Goal: Task Accomplishment & Management: Manage account settings

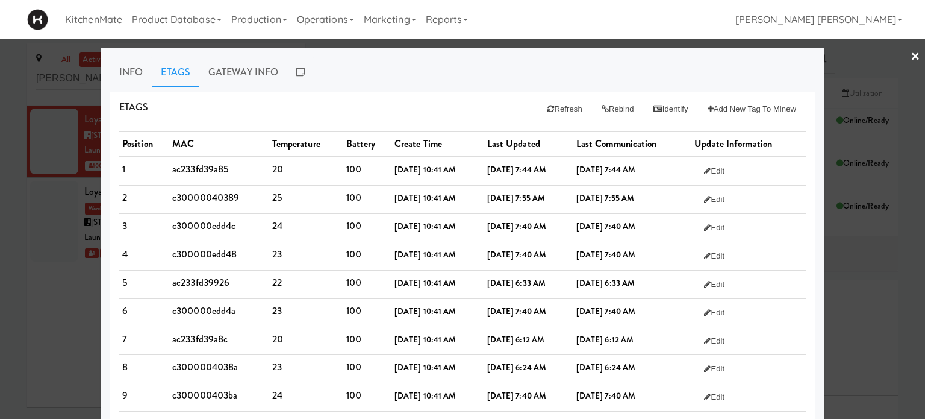
scroll to position [120, 0]
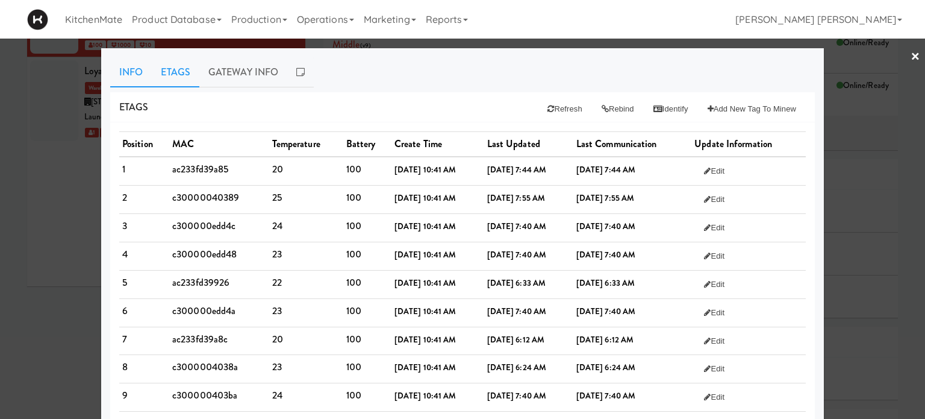
click at [136, 73] on link "Info" at bounding box center [131, 72] width 42 height 30
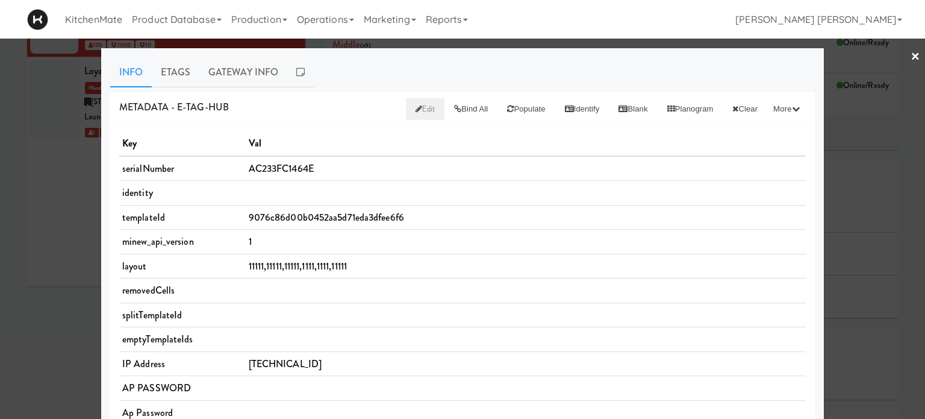
click at [416, 105] on span "Edit" at bounding box center [426, 108] width 20 height 11
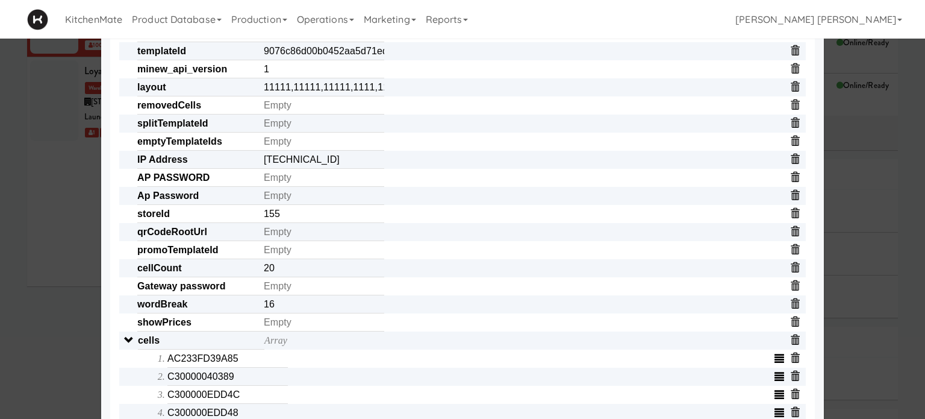
scroll to position [241, 0]
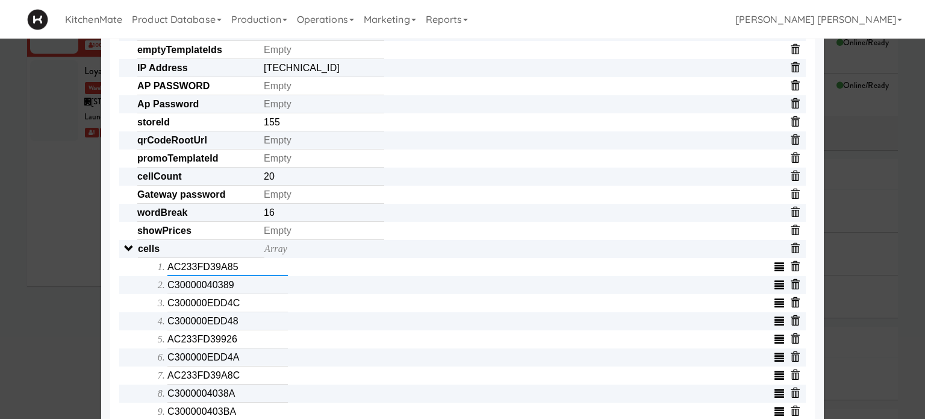
click at [252, 276] on input "AC233FD39A85" at bounding box center [227, 267] width 120 height 18
click at [249, 275] on input "AC233FD39A85" at bounding box center [227, 267] width 120 height 18
click at [241, 292] on input "C30000040389" at bounding box center [227, 285] width 120 height 18
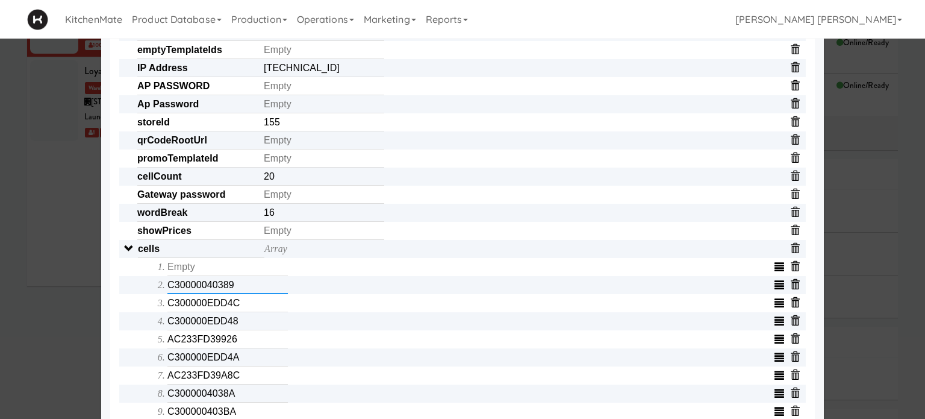
click at [241, 292] on input "C30000040389" at bounding box center [227, 285] width 120 height 18
click at [242, 301] on input "C300000EDD4C" at bounding box center [227, 303] width 120 height 18
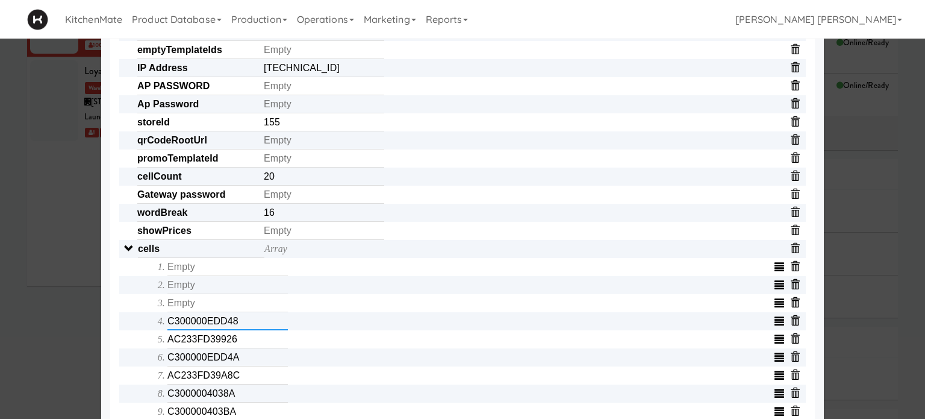
click at [244, 325] on input "C300000EDD48" at bounding box center [227, 321] width 120 height 18
click at [241, 348] on input "AC233FD39926" at bounding box center [227, 339] width 120 height 18
click at [236, 361] on input "C300000EDD4A" at bounding box center [227, 357] width 120 height 18
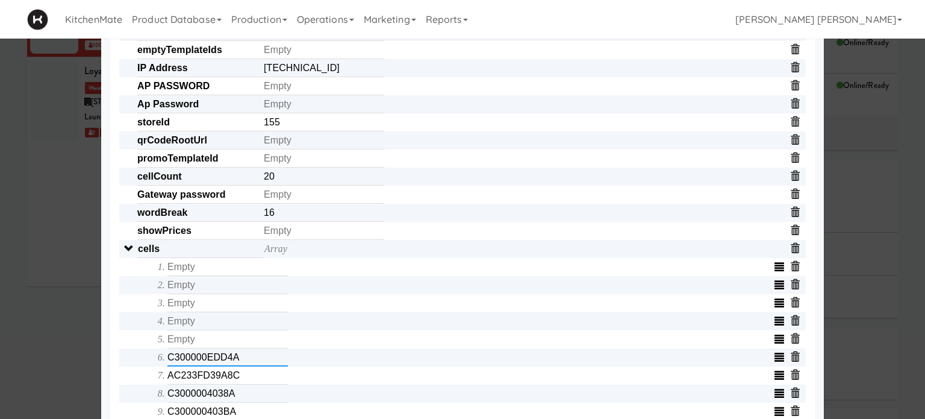
click at [236, 361] on input "C300000EDD4A" at bounding box center [227, 357] width 120 height 18
click at [237, 377] on input "AC233FD39A8C" at bounding box center [227, 375] width 120 height 18
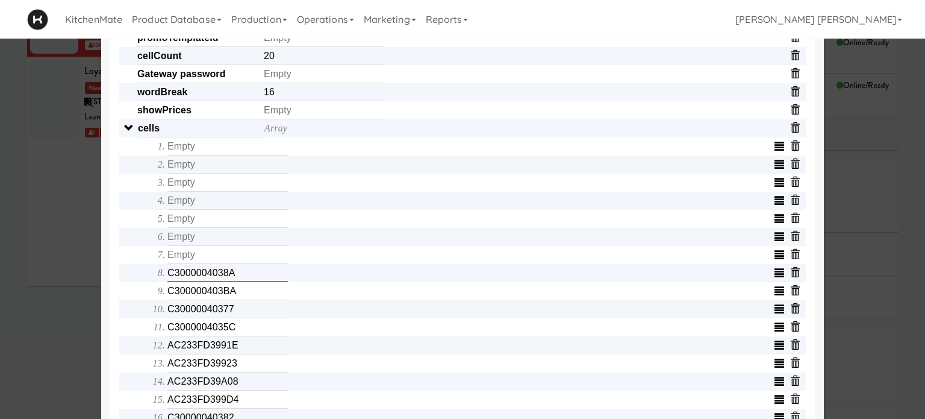
click at [253, 282] on input "C3000004038A" at bounding box center [227, 273] width 120 height 18
click at [249, 298] on input "C300000403BA" at bounding box center [227, 291] width 120 height 18
click at [246, 315] on input "C30000040377" at bounding box center [227, 309] width 120 height 18
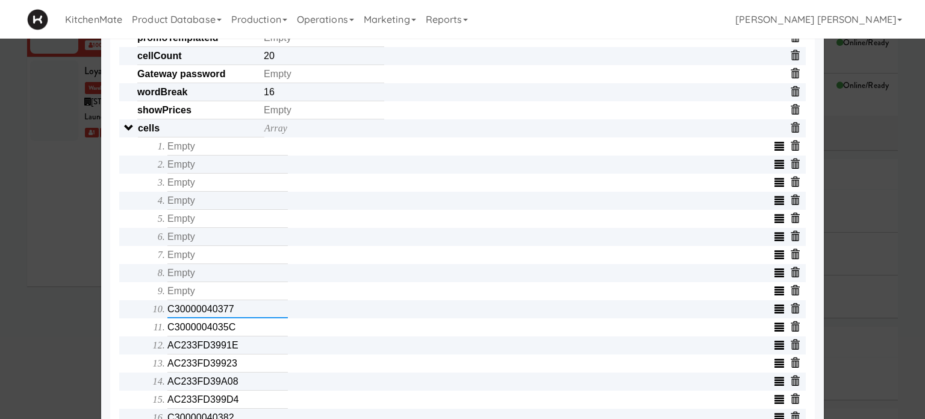
click at [246, 315] on input "C30000040377" at bounding box center [227, 309] width 120 height 18
click at [238, 329] on input "C3000004035C" at bounding box center [227, 327] width 120 height 18
click at [239, 351] on input "AC233FD3991E" at bounding box center [227, 345] width 120 height 18
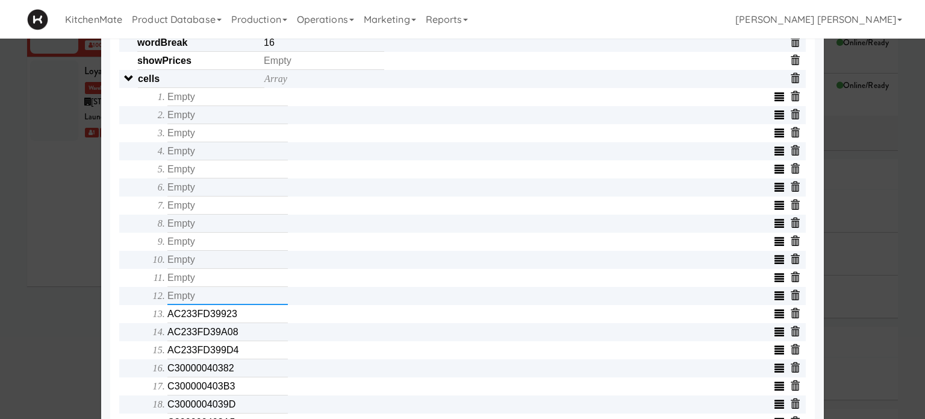
scroll to position [542, 0]
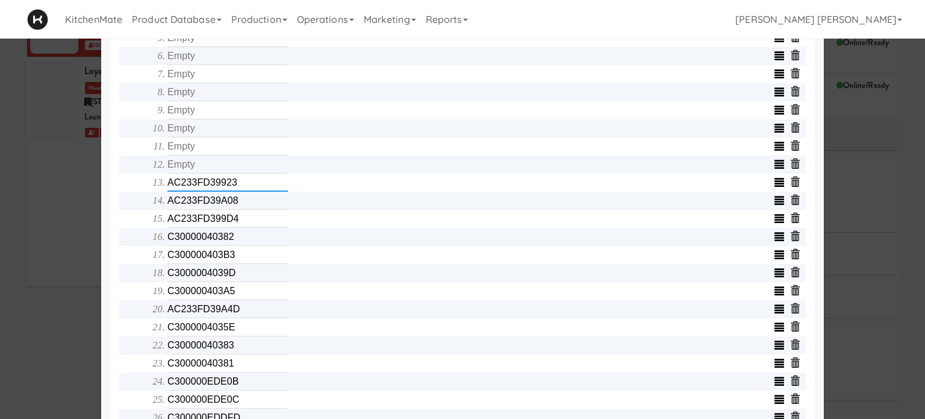
click at [234, 192] on input "AC233FD39923" at bounding box center [227, 182] width 120 height 18
click at [234, 202] on input "AC233FD39A08" at bounding box center [227, 201] width 120 height 18
click at [238, 210] on input "text" at bounding box center [227, 201] width 120 height 18
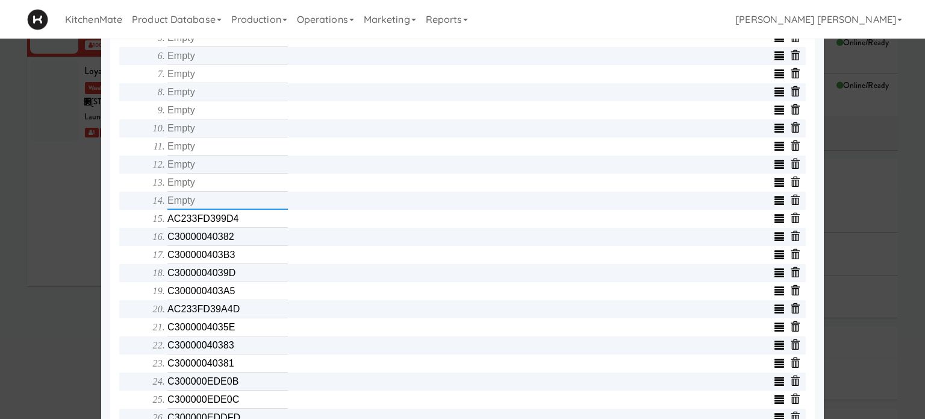
click at [238, 210] on input "text" at bounding box center [227, 201] width 120 height 18
click at [238, 226] on input "AC233FD399D4" at bounding box center [227, 219] width 120 height 18
click at [238, 238] on input "C30000040382" at bounding box center [227, 237] width 120 height 18
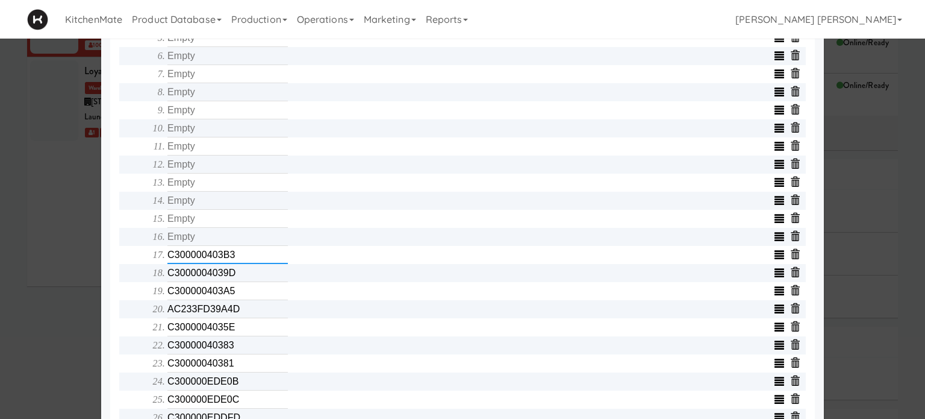
click at [237, 259] on input "C300000403B3" at bounding box center [227, 255] width 120 height 18
click at [238, 277] on input "C3000004039D" at bounding box center [227, 273] width 120 height 18
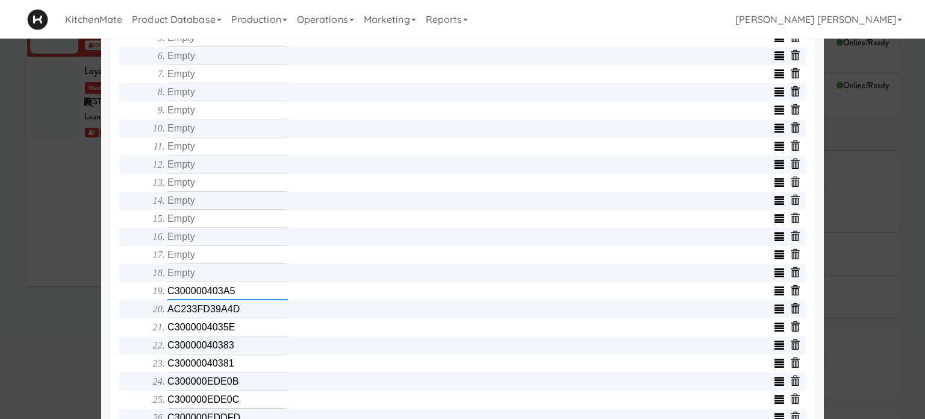
click at [239, 290] on input "C300000403A5" at bounding box center [227, 291] width 120 height 18
click at [243, 318] on input "AC233FD39A4D" at bounding box center [227, 309] width 120 height 18
click at [245, 318] on input "AC233FD39A4D" at bounding box center [227, 309] width 120 height 18
type input "AC233FD39A4"
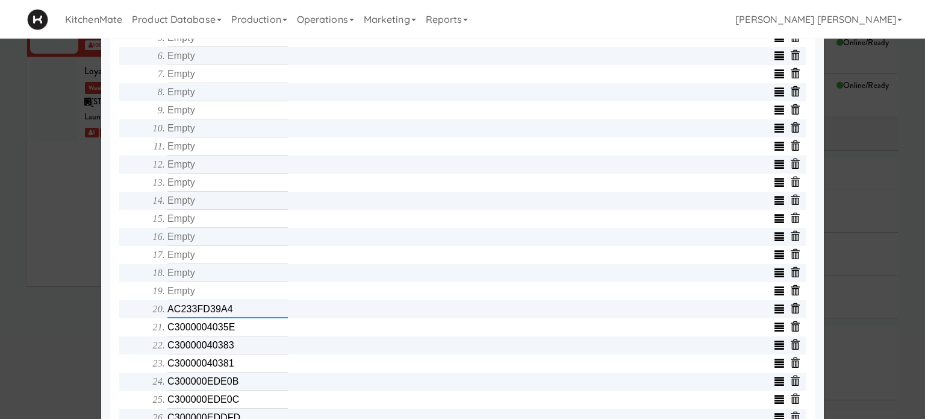
click at [248, 312] on input "AC233FD39A4" at bounding box center [227, 309] width 120 height 18
click at [245, 318] on input "text" at bounding box center [227, 309] width 120 height 18
click at [242, 326] on input "C3000004035E" at bounding box center [227, 327] width 120 height 18
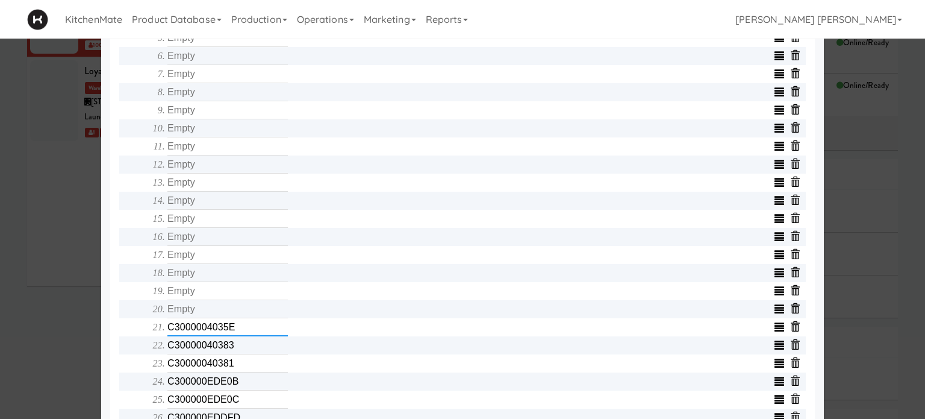
click at [242, 326] on input "C3000004035E" at bounding box center [227, 327] width 120 height 18
click at [226, 354] on input "C30000040383" at bounding box center [227, 345] width 120 height 18
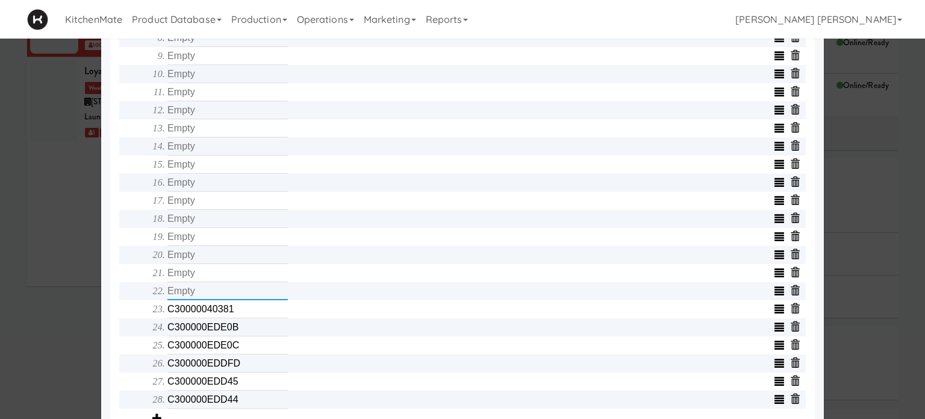
scroll to position [662, 0]
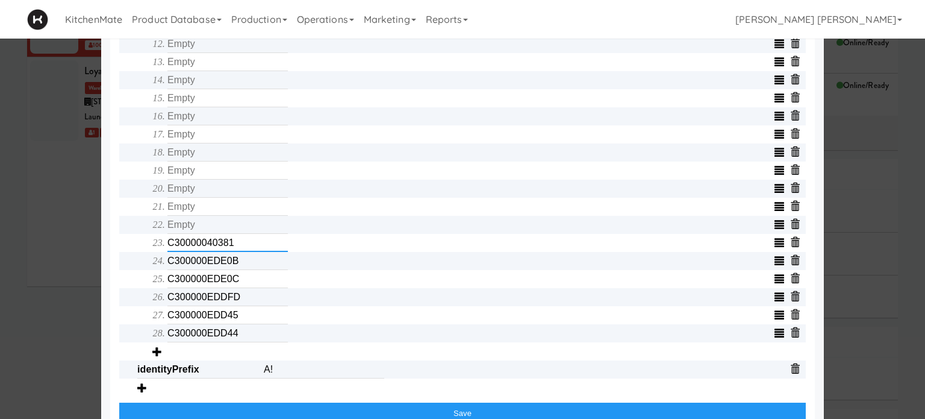
click at [251, 249] on input "C30000040381" at bounding box center [227, 243] width 120 height 18
click at [251, 261] on input "C300000EDE0B" at bounding box center [227, 261] width 120 height 18
click at [248, 279] on input "C300000EDE0C" at bounding box center [227, 279] width 120 height 18
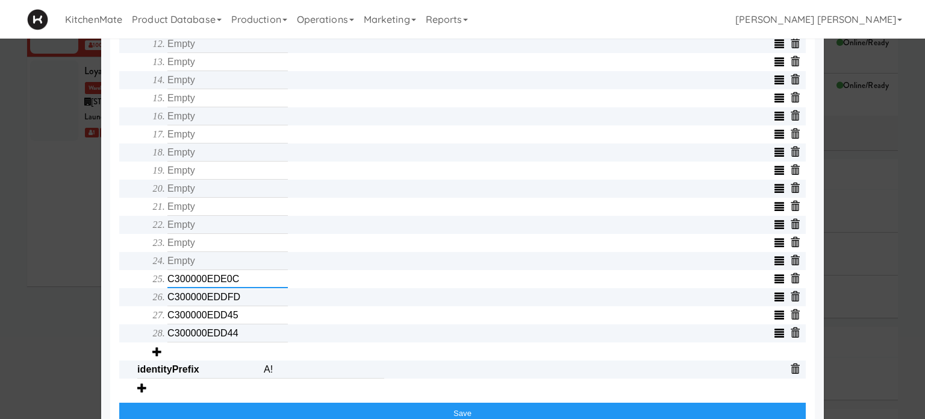
click at [248, 279] on input "C300000EDE0C" at bounding box center [227, 279] width 120 height 18
click at [244, 298] on input "C300000EDDFD" at bounding box center [227, 297] width 120 height 18
click at [254, 318] on input "C300000EDD45" at bounding box center [227, 315] width 120 height 18
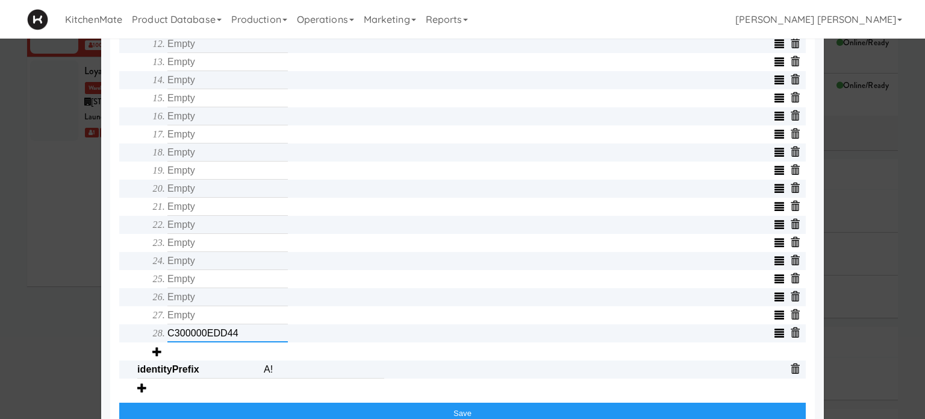
click at [251, 334] on input "C300000EDD44" at bounding box center [227, 333] width 120 height 18
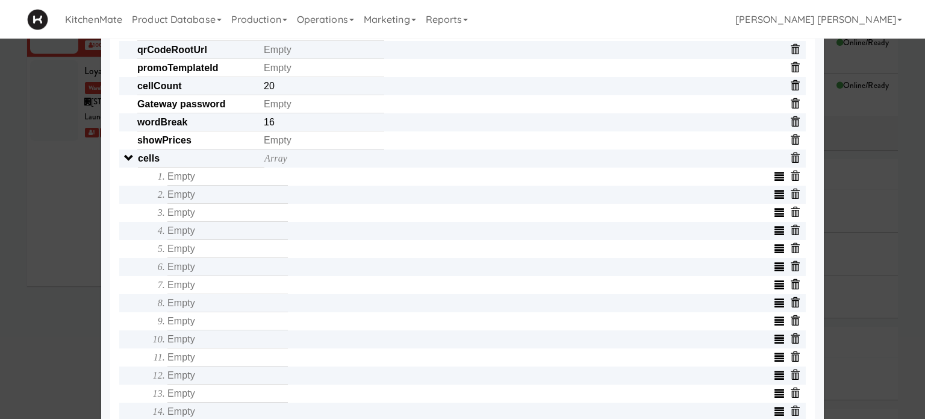
scroll to position [331, 0]
click at [229, 186] on input "text" at bounding box center [227, 177] width 120 height 18
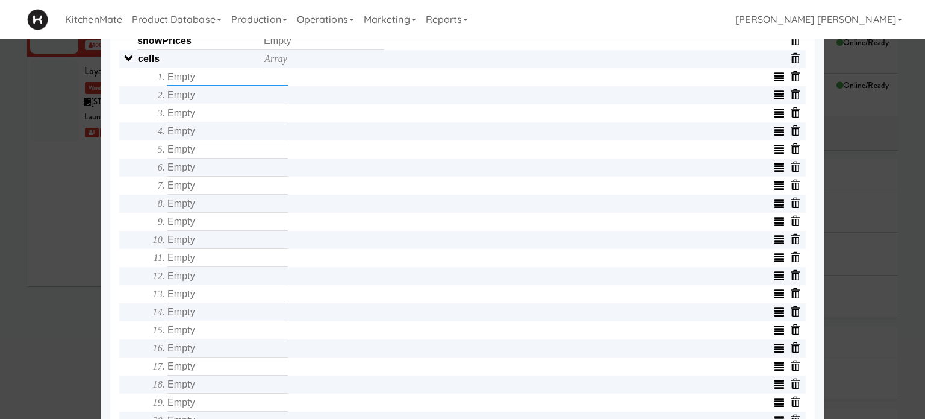
scroll to position [451, 0]
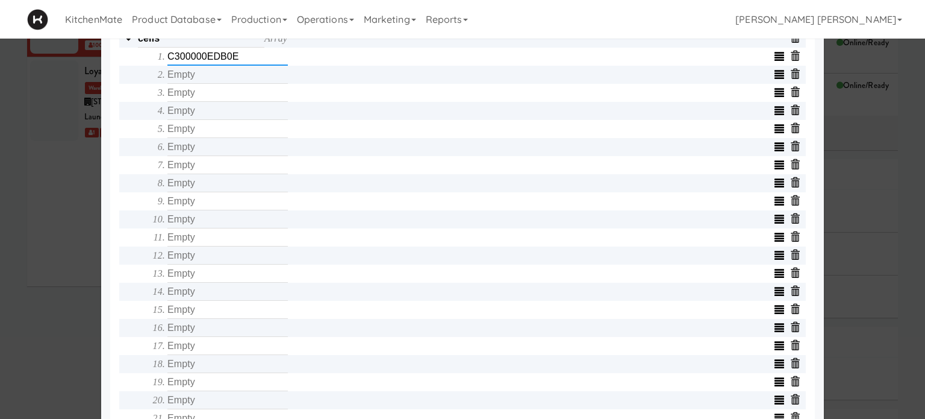
type input "C300000EDB0E"
click at [179, 76] on input "text" at bounding box center [227, 75] width 120 height 18
type input "C300000EDB0D"
click at [195, 98] on input "text" at bounding box center [227, 93] width 120 height 18
type input "C300000EDBEB"
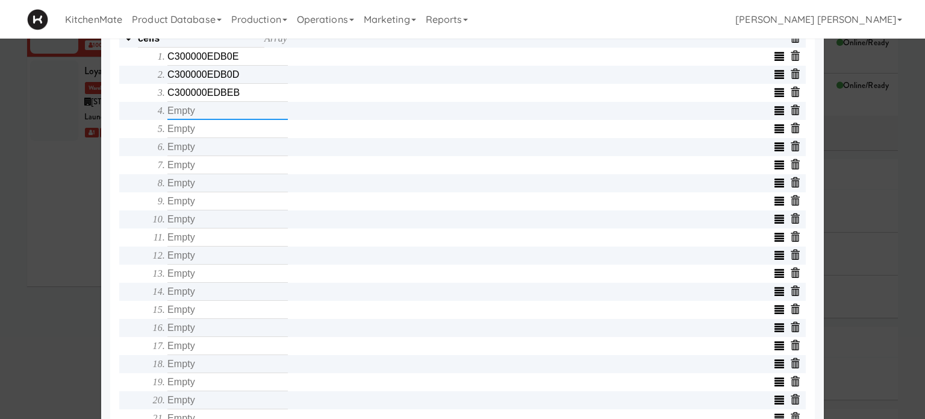
click at [208, 115] on input "text" at bounding box center [227, 111] width 120 height 18
type input "C300000EDC02"
click at [207, 129] on input "text" at bounding box center [227, 129] width 120 height 18
type input "C300000EDC1E"
click at [205, 148] on input "text" at bounding box center [227, 147] width 120 height 18
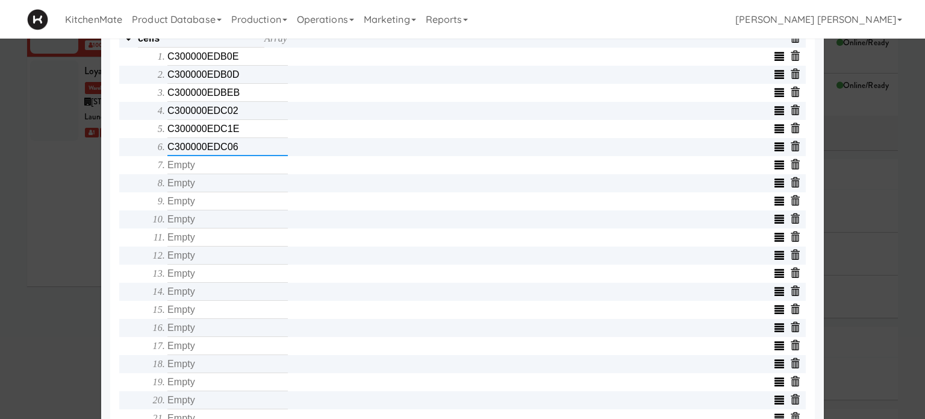
type input "C300000EDC06"
click at [211, 169] on input "text" at bounding box center [227, 165] width 120 height 18
type input "C300000EDC03"
click at [214, 189] on input "text" at bounding box center [227, 183] width 120 height 18
type input "C300000EDBFF"
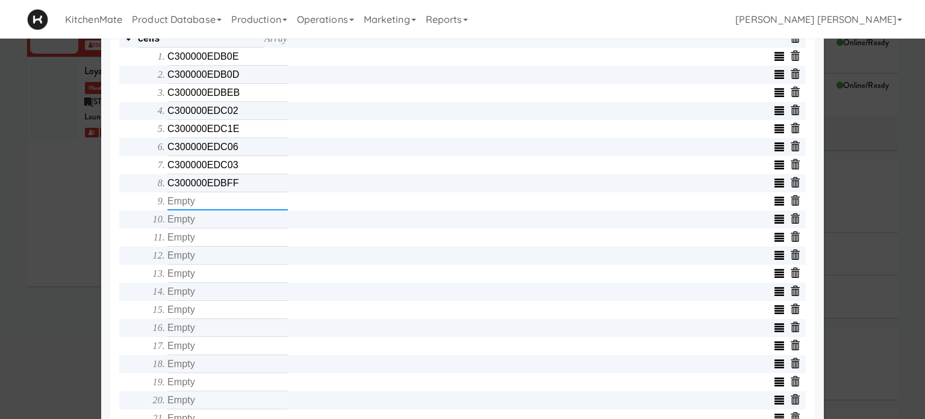
click at [213, 207] on input "text" at bounding box center [227, 201] width 120 height 18
type input "C300000EDBE7"
click at [210, 219] on input "text" at bounding box center [227, 219] width 120 height 18
type input "C300000EDD40"
click at [205, 243] on input "text" at bounding box center [227, 237] width 120 height 18
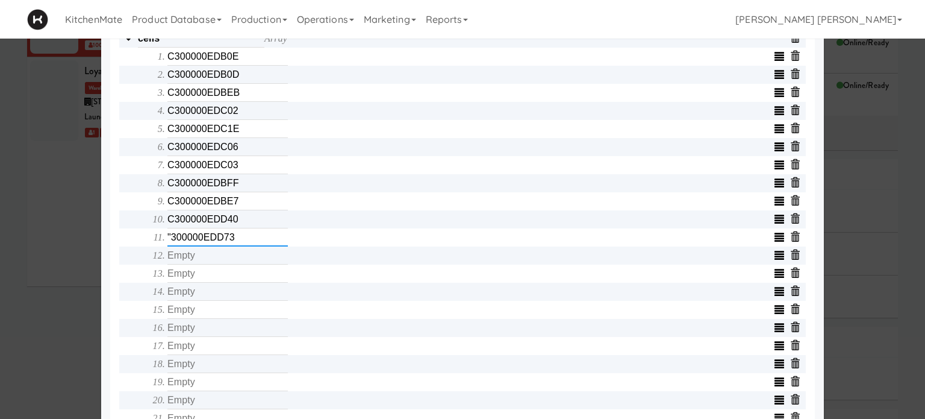
type input ""300000EDD73"
click at [205, 263] on input "text" at bounding box center [227, 255] width 120 height 18
type input "C300000EDBD4"
click at [205, 282] on input "text" at bounding box center [227, 273] width 120 height 18
type input "C300000EDBCC"
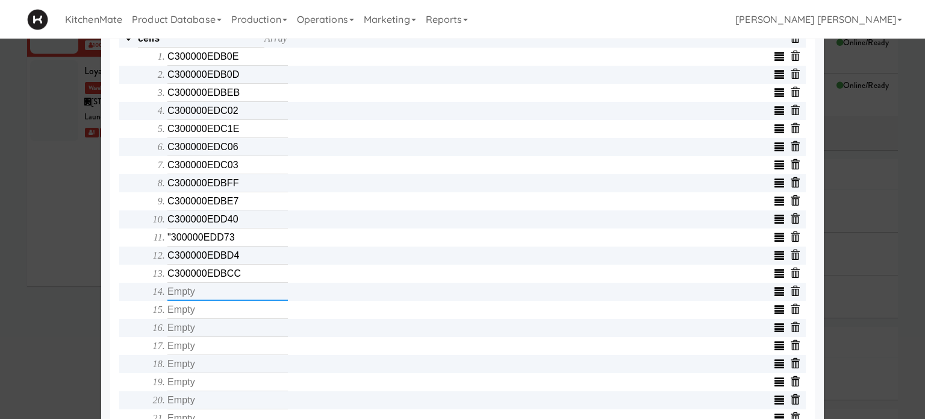
click at [206, 298] on input "text" at bounding box center [227, 291] width 120 height 18
type input "C300000EDD4B"
click at [207, 311] on input "text" at bounding box center [227, 310] width 120 height 18
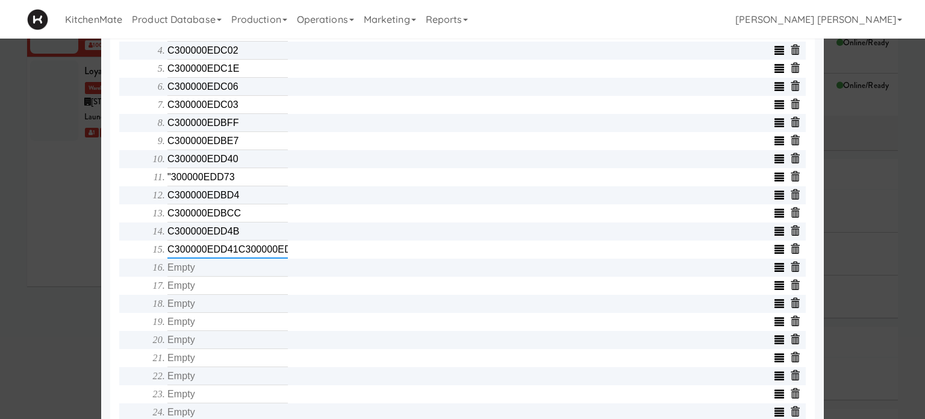
type input "C300000EDD41C300000EDBCD"
click at [204, 273] on input "text" at bounding box center [227, 267] width 120 height 18
type input "C300000EDC19"
click at [202, 293] on input "text" at bounding box center [227, 285] width 120 height 18
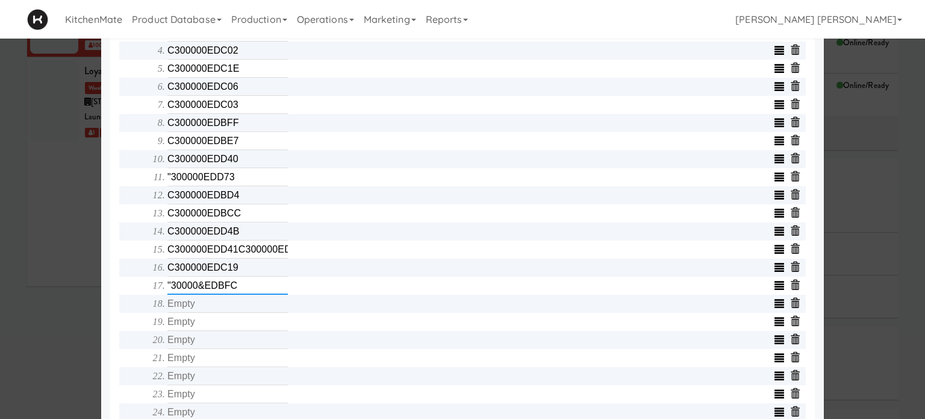
type input ""30000&EDBFC"
click at [214, 308] on input "text" at bounding box center [227, 304] width 120 height 18
type input "C300000EDC1C"
click at [198, 323] on input "text" at bounding box center [227, 322] width 120 height 18
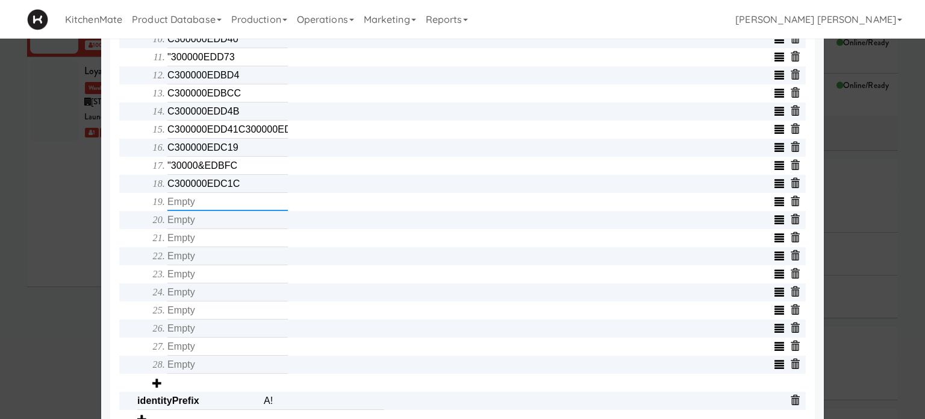
scroll to position [632, 0]
type input "C300000EDC71"
click at [226, 226] on input "text" at bounding box center [227, 219] width 120 height 18
click at [271, 132] on input "C300000EDD41C300000EDBCD" at bounding box center [227, 129] width 120 height 18
click at [241, 62] on input ""300000EDD73" at bounding box center [227, 57] width 120 height 18
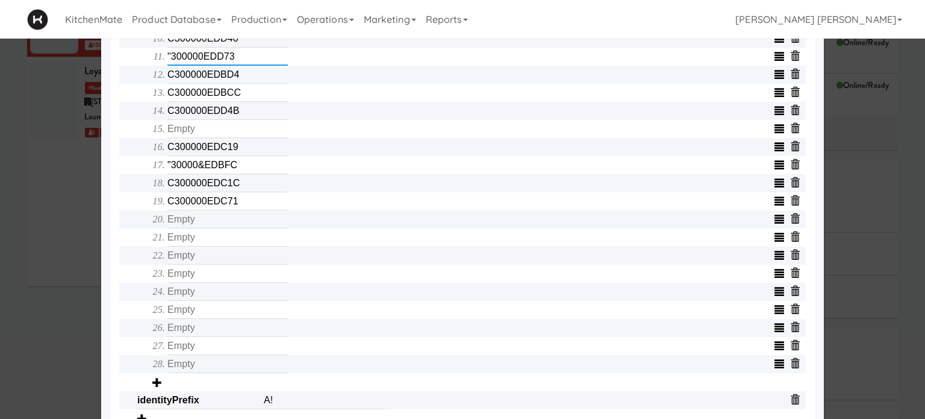
click at [241, 62] on input ""300000EDD73" at bounding box center [227, 57] width 120 height 18
type input """
click at [248, 76] on input "C300000EDBD4" at bounding box center [227, 75] width 120 height 18
click at [247, 89] on input "C300000EDBCC" at bounding box center [227, 93] width 120 height 18
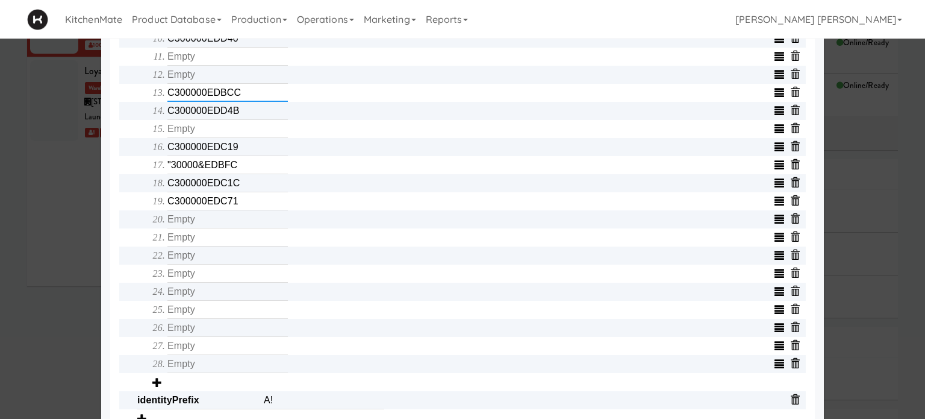
click at [247, 89] on input "C300000EDBCC" at bounding box center [227, 93] width 120 height 18
click at [245, 107] on input "C300000EDD4B" at bounding box center [227, 111] width 120 height 18
click at [245, 151] on input "C300000EDC19" at bounding box center [227, 147] width 120 height 18
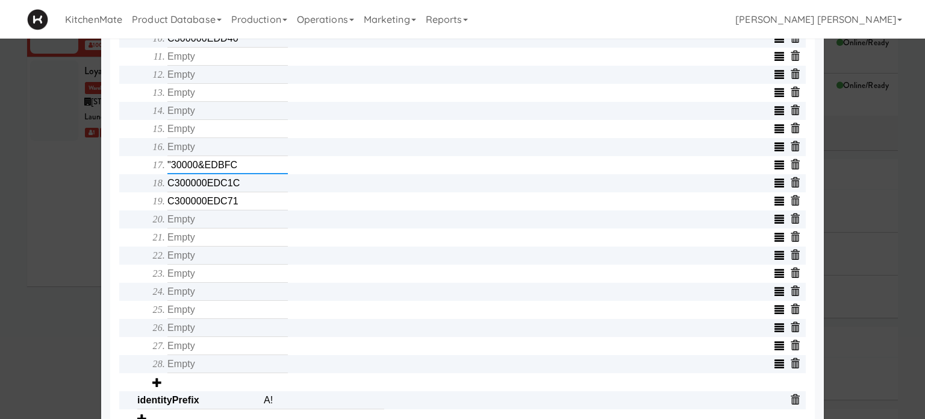
click at [249, 167] on input ""30000&EDBFC" at bounding box center [227, 165] width 120 height 18
type input ""30000&"
drag, startPoint x: 255, startPoint y: 164, endPoint x: 113, endPoint y: 171, distance: 142.9
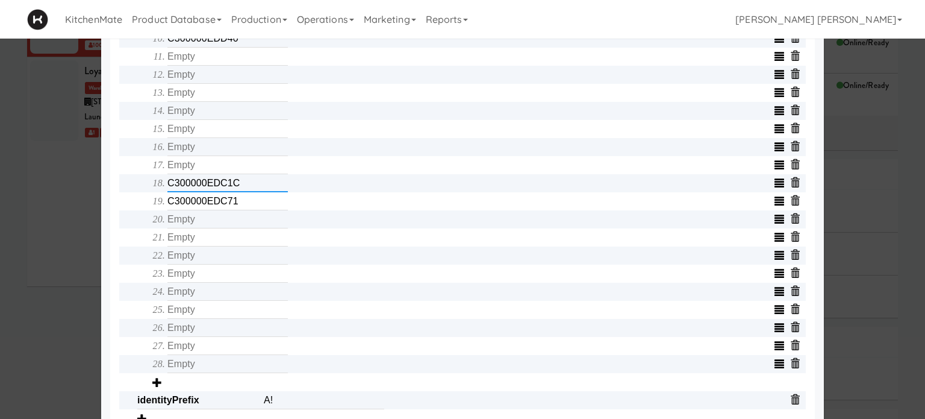
click at [267, 187] on input "C300000EDC1C" at bounding box center [227, 183] width 120 height 18
click at [260, 205] on input "C300000EDC71" at bounding box center [227, 201] width 120 height 18
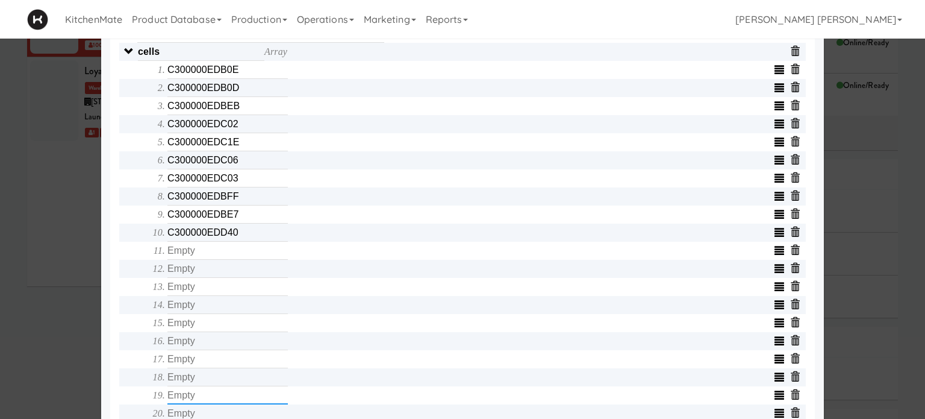
scroll to position [451, 0]
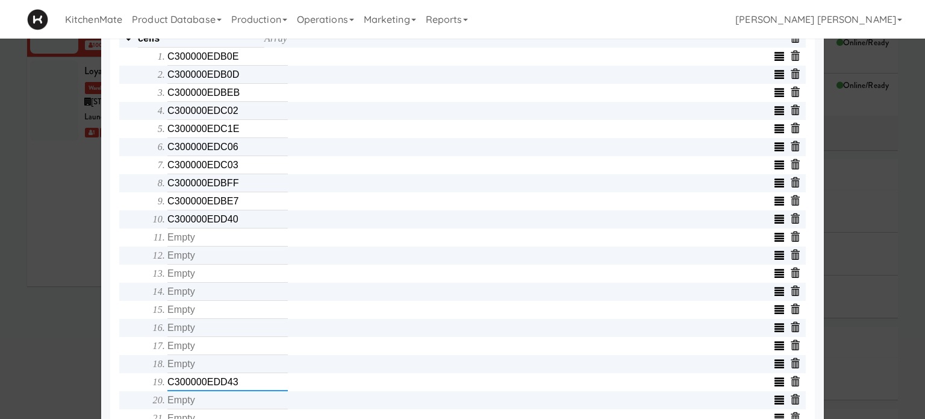
type input "C300000EDD43"
drag, startPoint x: 255, startPoint y: 390, endPoint x: 106, endPoint y: 361, distance: 152.1
click at [110, 361] on div "Object serialNumber AC233FC1464E identity templateId 9076c86d00b0452aa5d71eda3d…" at bounding box center [462, 157] width 705 height 973
click at [176, 238] on input "text" at bounding box center [227, 237] width 120 height 18
type input "C300000EDD43"
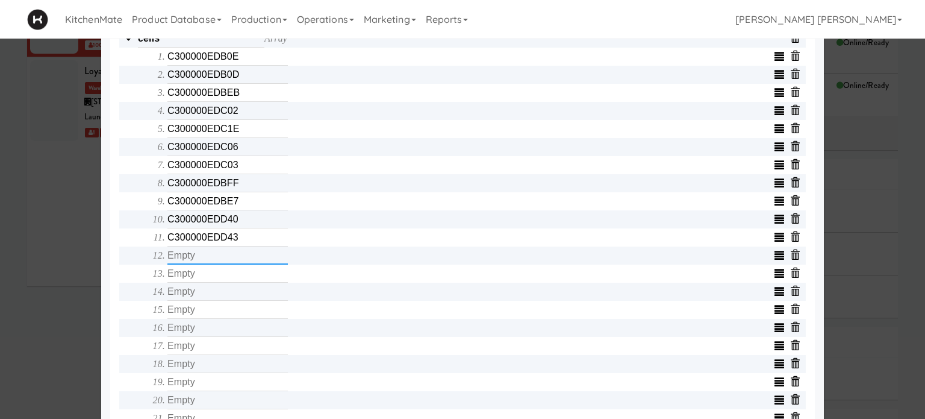
click at [181, 260] on input "text" at bounding box center [227, 255] width 120 height 18
type input "C300000EDBD4"
click at [182, 282] on input "text" at bounding box center [227, 273] width 120 height 18
type input "C300000EDBCC"
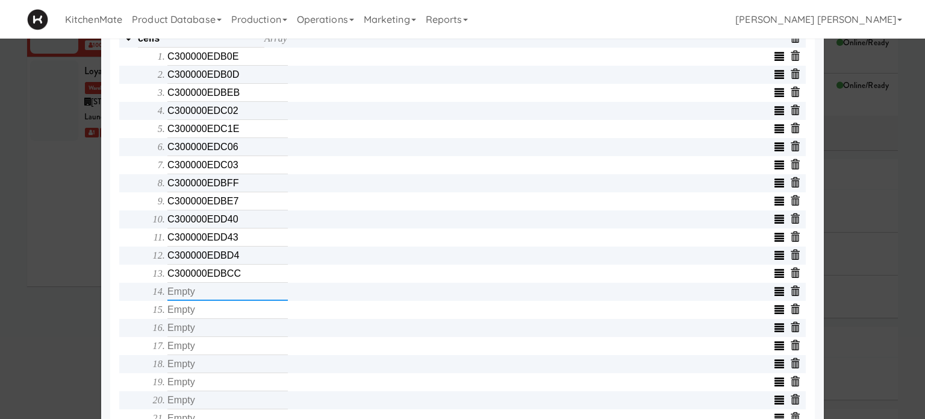
click at [189, 301] on input "text" at bounding box center [227, 291] width 120 height 18
type input "C300000EDD4B"
click at [198, 317] on input "text" at bounding box center [227, 310] width 120 height 18
type input "C300000EDD41"
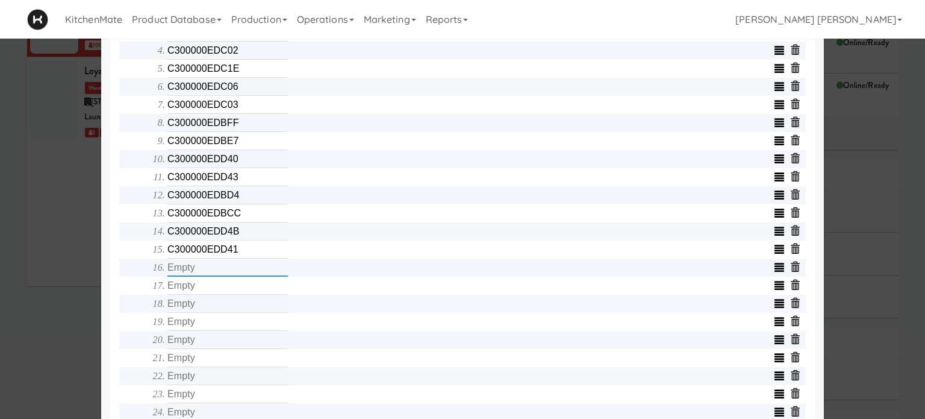
click at [222, 275] on input "text" at bounding box center [227, 267] width 120 height 18
type input "C300000EDBCD"
click at [214, 288] on input "text" at bounding box center [227, 285] width 120 height 18
type input "C300000EDC19"
click at [216, 308] on input "text" at bounding box center [227, 304] width 120 height 18
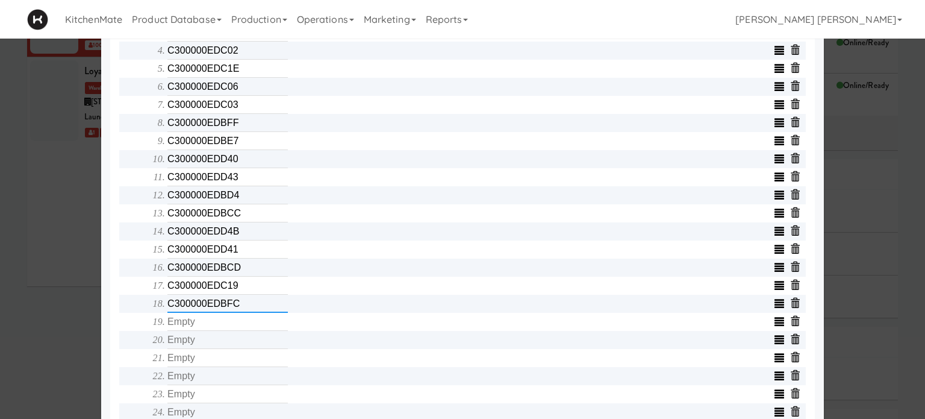
type input "C300000EDBFC"
click at [218, 331] on input "text" at bounding box center [227, 322] width 120 height 18
type input "C300000EDC1C"
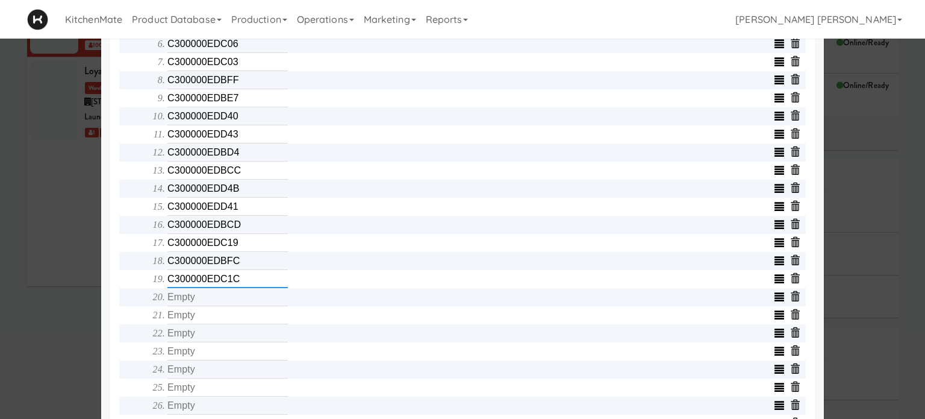
scroll to position [572, 0]
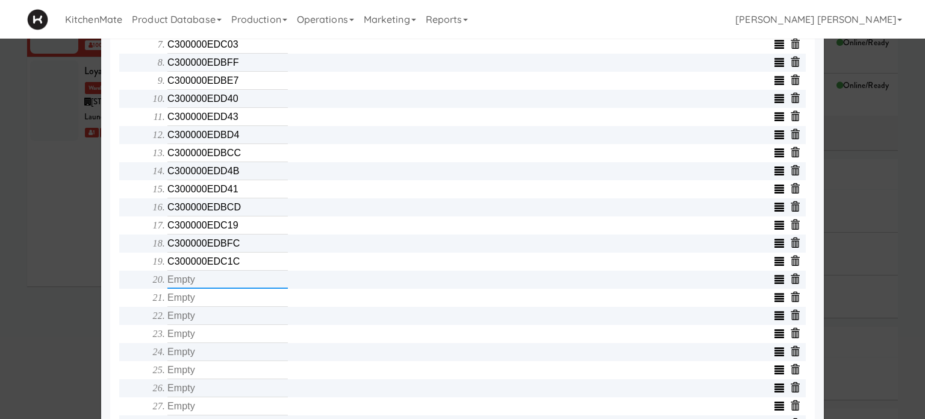
click at [214, 288] on input "text" at bounding box center [227, 279] width 120 height 18
type input "C300000EDC71"
click at [212, 305] on input "text" at bounding box center [227, 297] width 120 height 18
type input "C300000EDC89"
click at [216, 320] on input "text" at bounding box center [227, 316] width 120 height 18
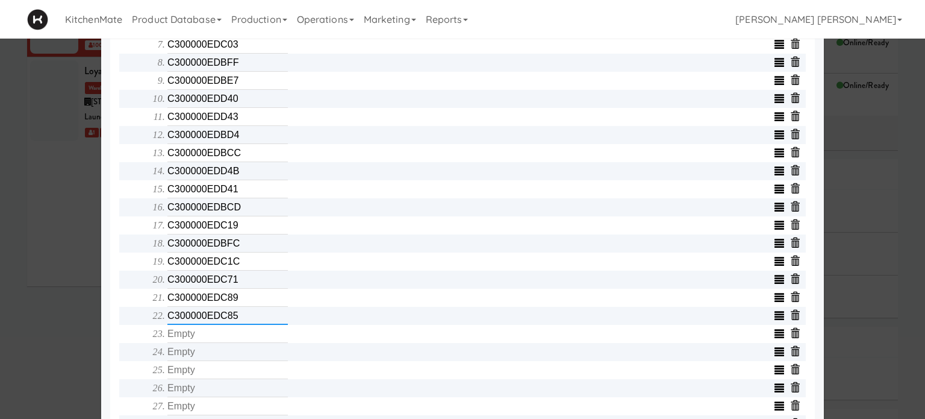
type input "C300000EDC85"
click at [217, 334] on input "text" at bounding box center [227, 334] width 120 height 18
type input "C300000EDCA8"
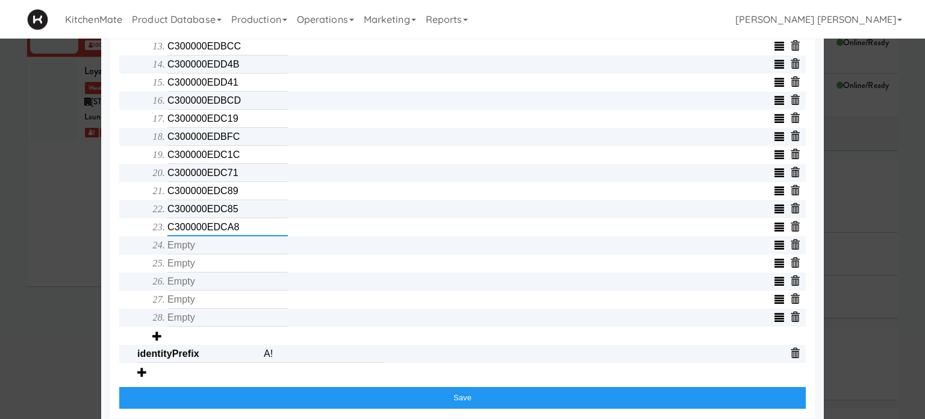
scroll to position [692, 0]
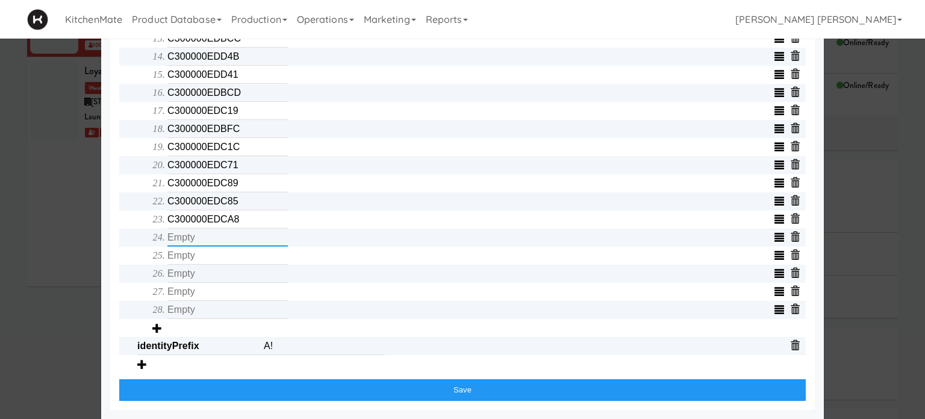
click at [219, 235] on input "text" at bounding box center [227, 237] width 120 height 18
type input "C300000EDC7F"
click at [219, 255] on input "text" at bounding box center [227, 255] width 120 height 18
type input "C300000EDE33"
click at [219, 263] on input "C300000EDE33" at bounding box center [227, 255] width 120 height 18
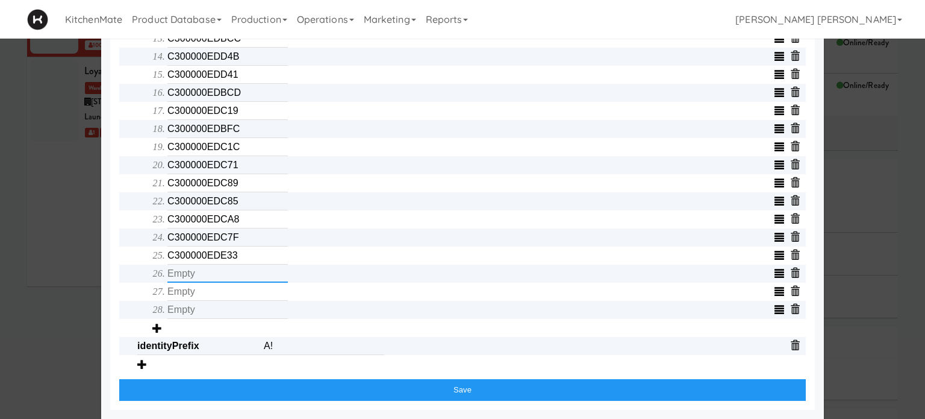
click at [214, 273] on input "text" at bounding box center [227, 273] width 120 height 18
type input "C300000EDBDB"
click at [210, 295] on input "text" at bounding box center [227, 291] width 120 height 18
type input "C300000EDDF6"
click at [210, 311] on input "text" at bounding box center [227, 310] width 120 height 18
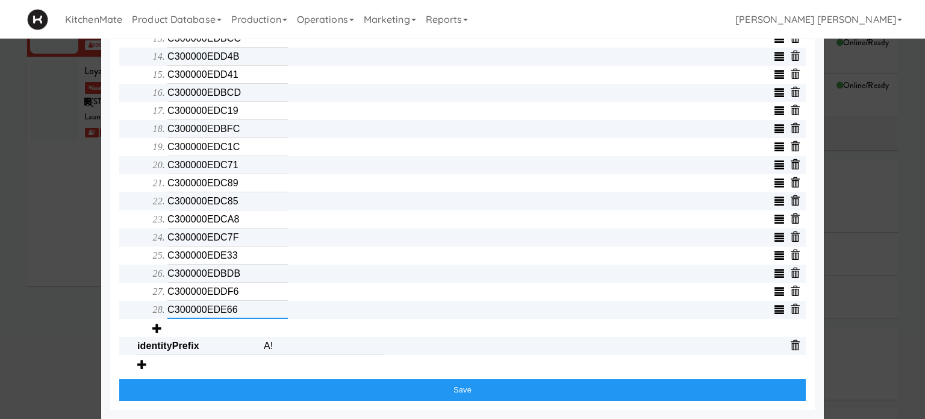
type input "C300000EDE66"
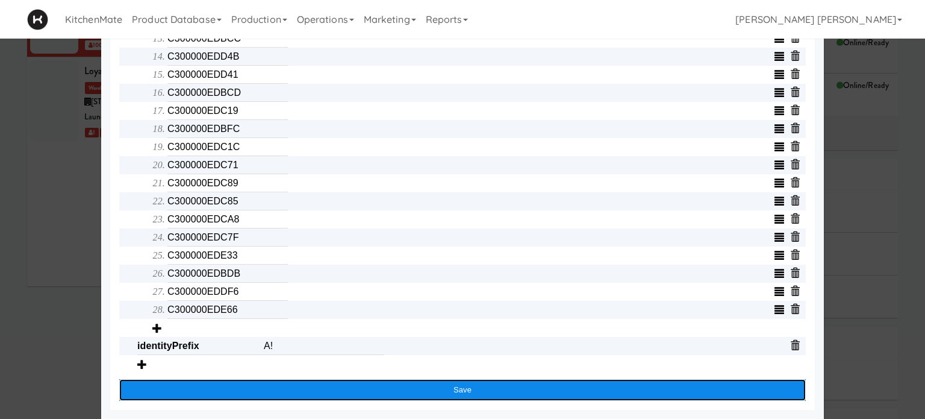
click at [367, 384] on button "Save" at bounding box center [462, 390] width 687 height 22
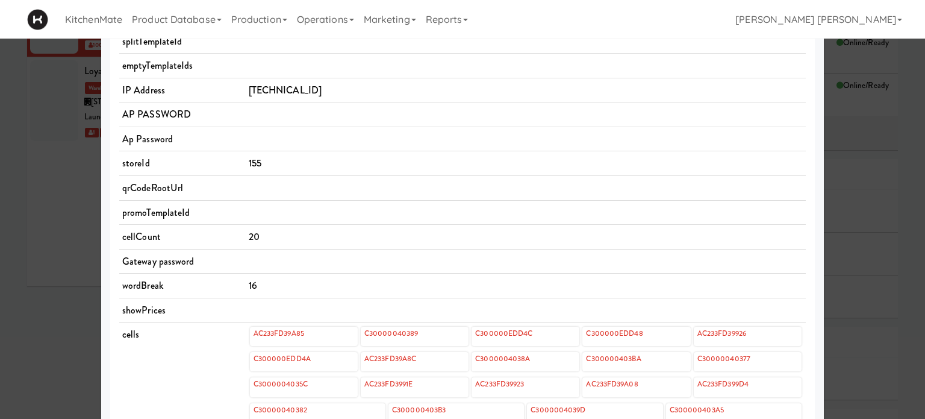
scroll to position [0, 0]
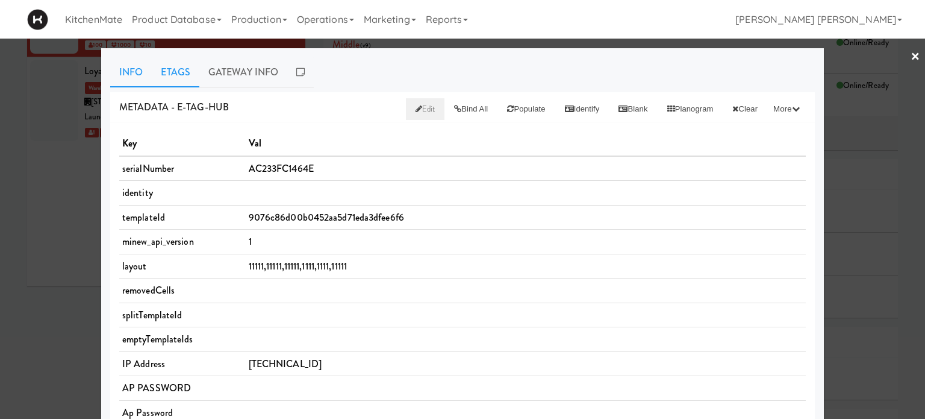
click at [166, 73] on link "Etags" at bounding box center [176, 72] width 48 height 30
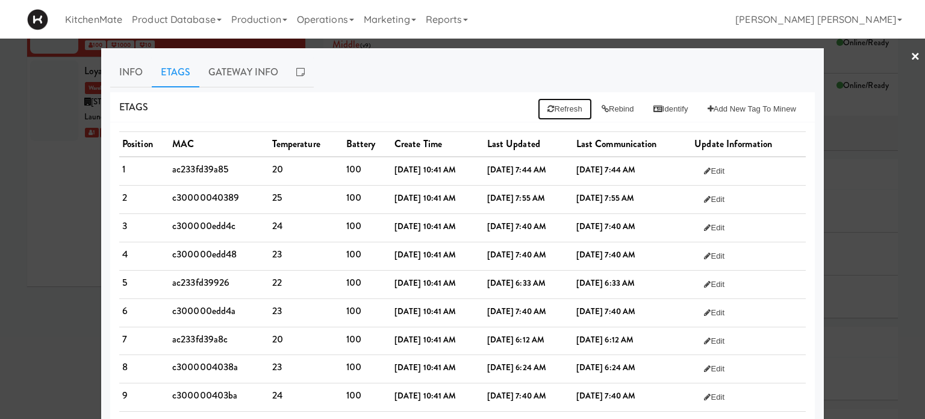
drag, startPoint x: 541, startPoint y: 113, endPoint x: 544, endPoint y: 152, distance: 39.9
click at [606, 105] on button "Rebind" at bounding box center [618, 109] width 52 height 22
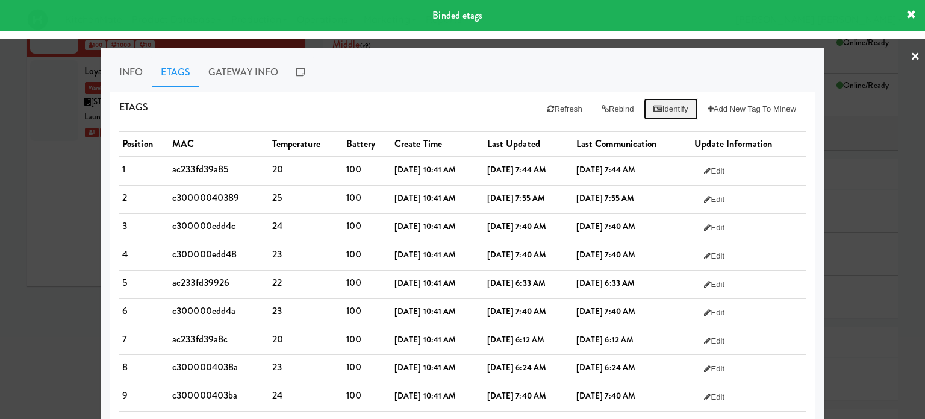
click at [658, 110] on button "Identify" at bounding box center [671, 109] width 54 height 22
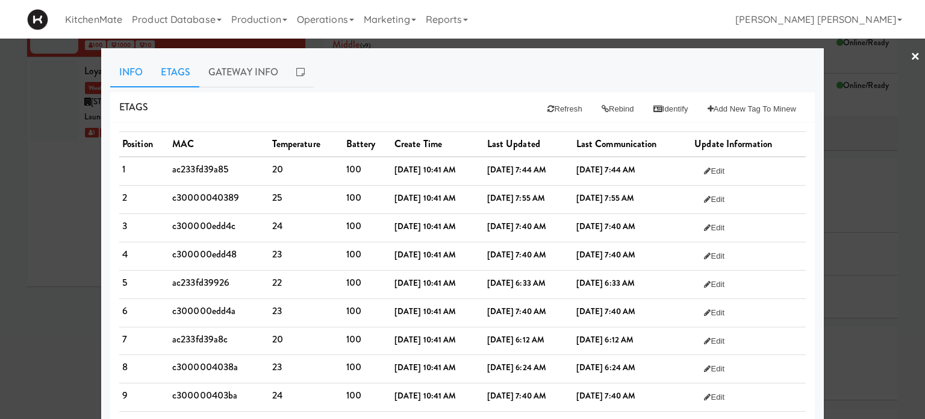
click at [120, 69] on link "Info" at bounding box center [131, 72] width 42 height 30
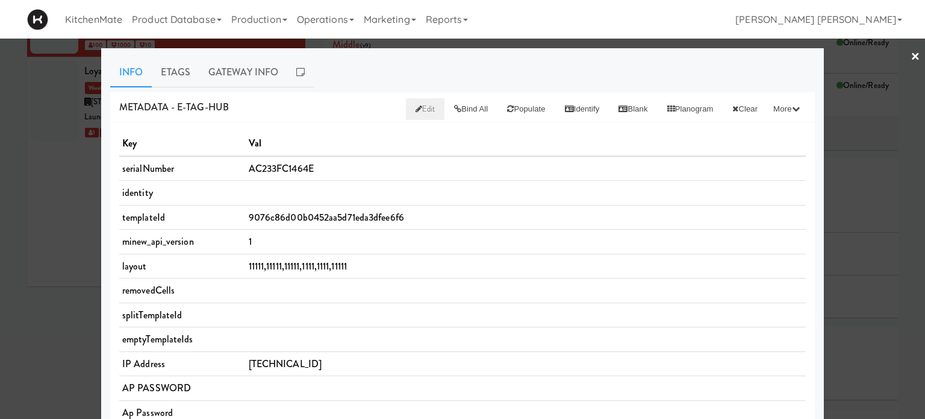
click at [416, 109] on icon at bounding box center [419, 109] width 7 height 8
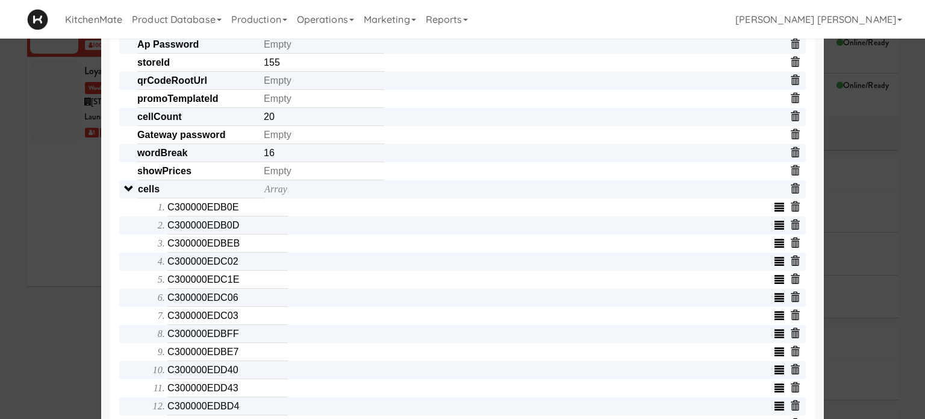
scroll to position [301, 0]
click at [237, 211] on input "C300000EDB0E" at bounding box center [227, 207] width 120 height 18
click at [240, 223] on input "C300000EDB0D" at bounding box center [227, 225] width 120 height 18
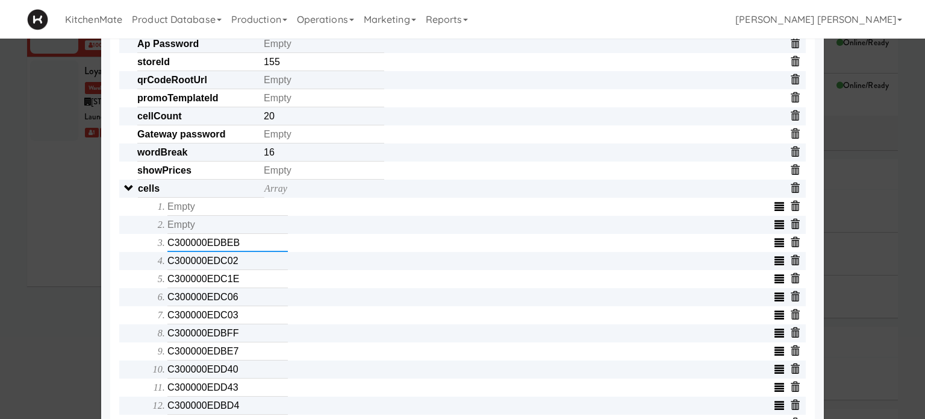
click at [242, 248] on input "C300000EDBEB" at bounding box center [227, 243] width 120 height 18
click at [243, 265] on input "C300000EDC02" at bounding box center [227, 261] width 120 height 18
click at [244, 284] on input "C300000EDC1E" at bounding box center [227, 279] width 120 height 18
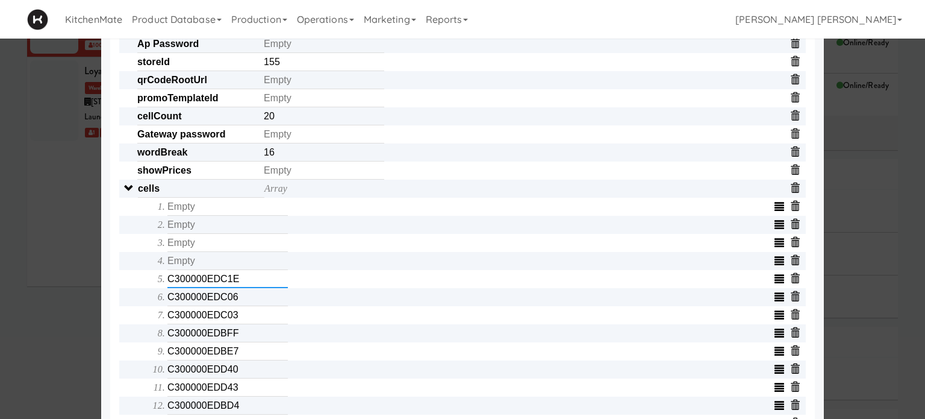
click at [244, 284] on input "C300000EDC1E" at bounding box center [227, 279] width 120 height 18
click at [245, 306] on input "C300000EDC06" at bounding box center [227, 297] width 120 height 18
click at [248, 319] on input "C300000EDC03" at bounding box center [227, 315] width 120 height 18
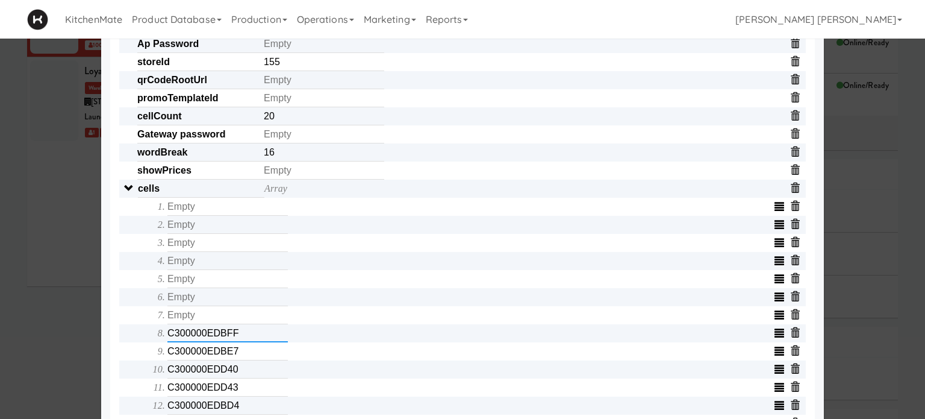
click at [246, 329] on input "C300000EDBFF" at bounding box center [227, 333] width 120 height 18
click at [239, 348] on input "C300000EDBE7" at bounding box center [227, 351] width 120 height 18
click at [243, 373] on input "C300000EDD40" at bounding box center [227, 369] width 120 height 18
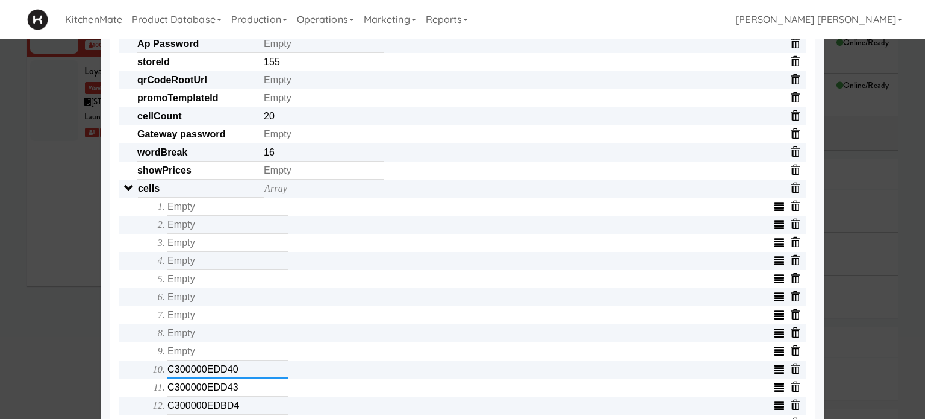
click at [243, 373] on input "C300000EDD40" at bounding box center [227, 369] width 120 height 18
click at [244, 378] on input "text" at bounding box center [227, 369] width 120 height 18
click at [243, 391] on input "C300000EDD43" at bounding box center [227, 387] width 120 height 18
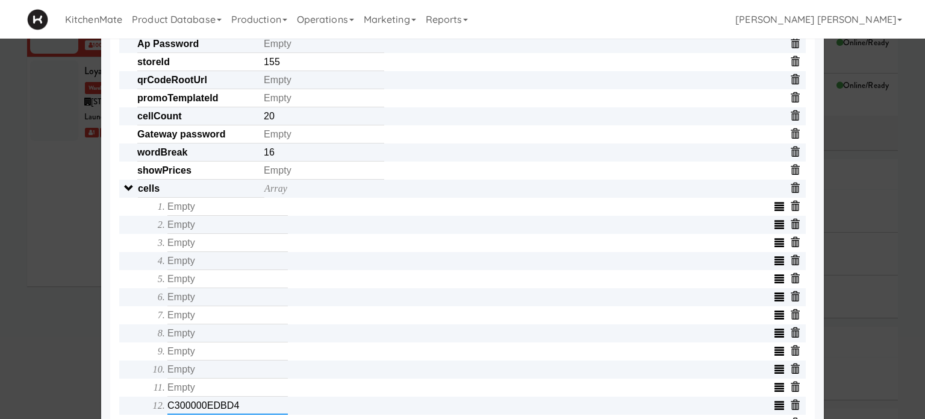
click at [243, 406] on input "C300000EDBD4" at bounding box center [227, 405] width 120 height 18
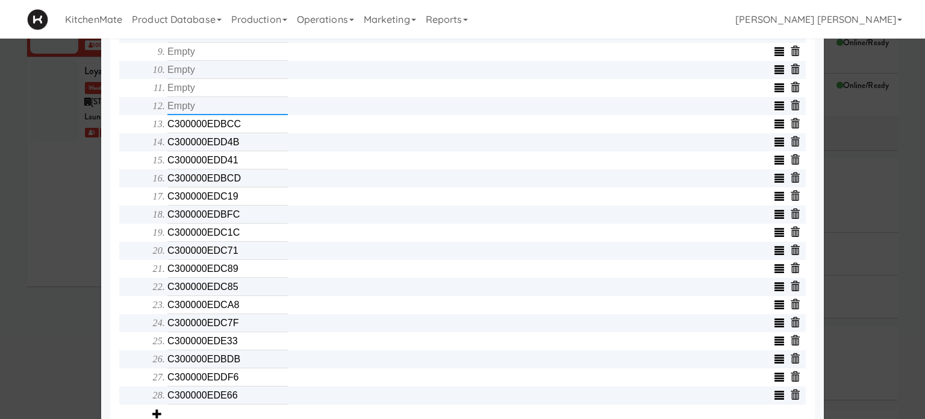
scroll to position [602, 0]
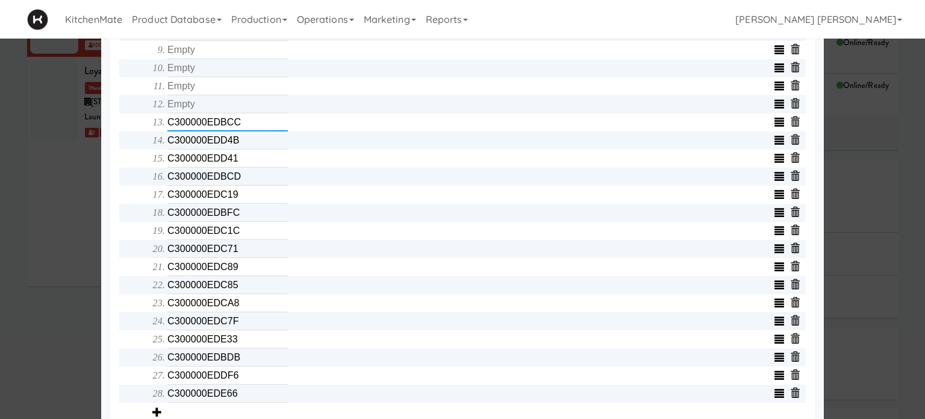
click at [266, 123] on input "C300000EDBCC" at bounding box center [227, 122] width 120 height 18
click at [251, 149] on input "C300000EDD4B" at bounding box center [227, 140] width 120 height 18
click at [250, 166] on input "C300000EDD41" at bounding box center [227, 158] width 120 height 18
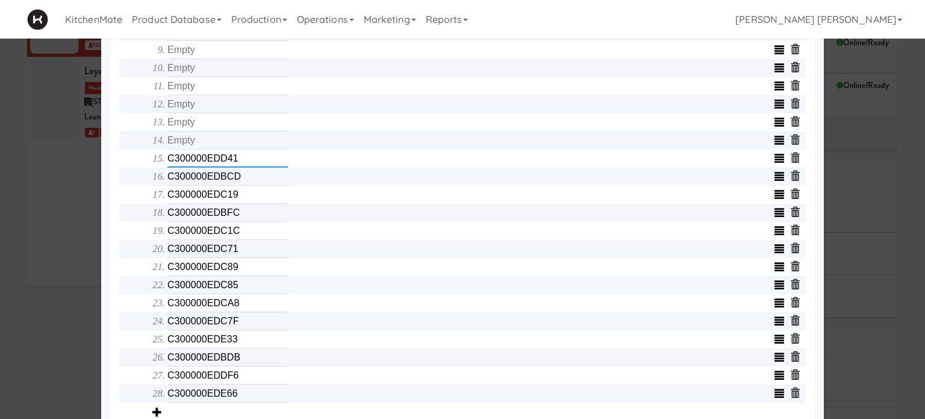
click at [250, 166] on input "C300000EDD41" at bounding box center [227, 158] width 120 height 18
click at [247, 176] on input "C300000EDBCD" at bounding box center [227, 176] width 120 height 18
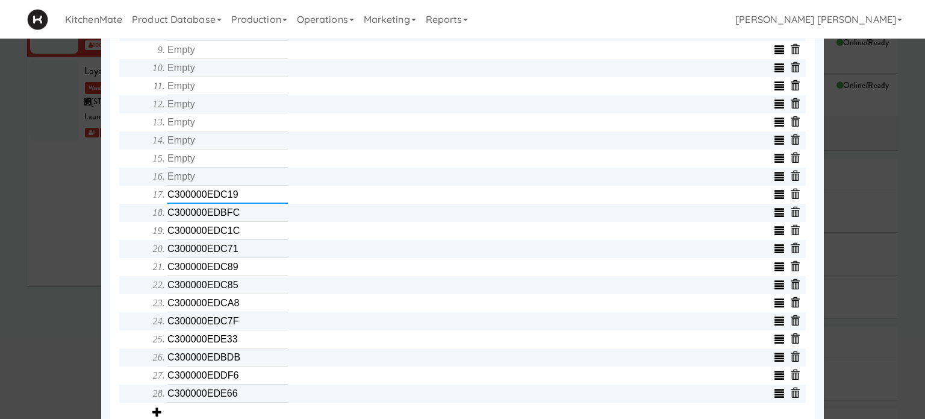
click at [245, 202] on input "C300000EDC19" at bounding box center [227, 194] width 120 height 18
click at [242, 216] on input "C300000EDBFC" at bounding box center [227, 213] width 120 height 18
click at [241, 231] on input "C300000EDC1C" at bounding box center [227, 231] width 120 height 18
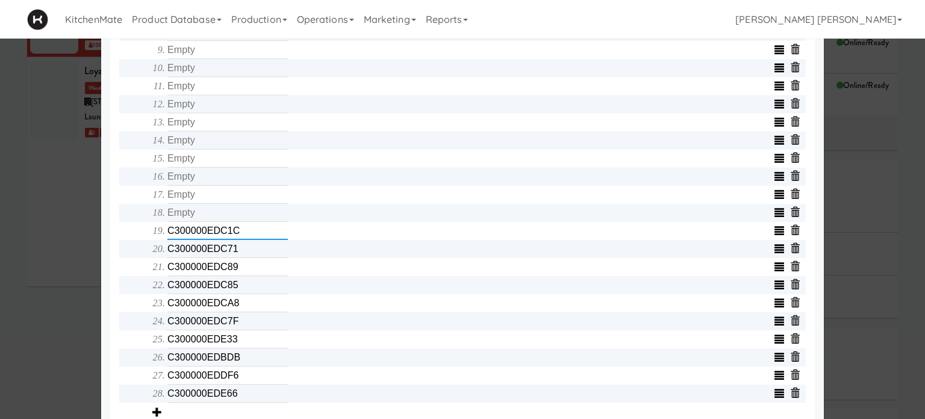
click at [241, 231] on input "C300000EDC1C" at bounding box center [227, 231] width 120 height 18
click at [243, 255] on input "C300000EDC71" at bounding box center [227, 249] width 120 height 18
click at [245, 273] on input "C300000EDC89" at bounding box center [227, 267] width 120 height 18
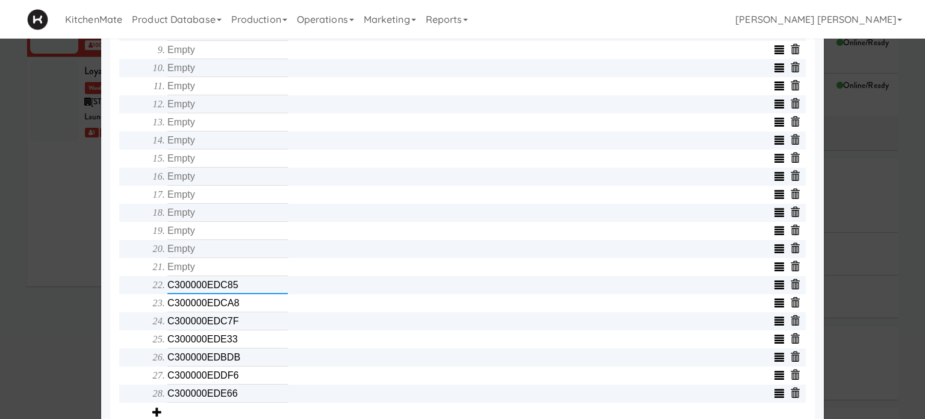
click at [245, 288] on input "C300000EDC85" at bounding box center [227, 285] width 120 height 18
click at [248, 310] on input "C300000EDCA8" at bounding box center [227, 303] width 120 height 18
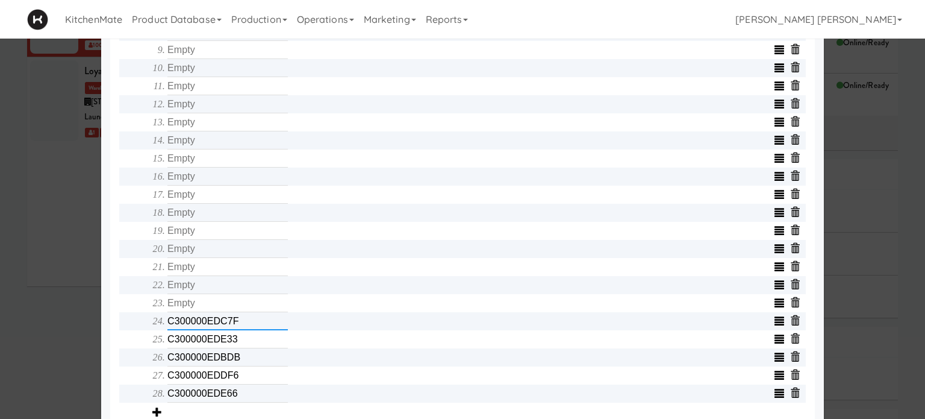
click at [247, 325] on input "C300000EDC7F" at bounding box center [227, 321] width 120 height 18
click at [246, 337] on input "C300000EDE33" at bounding box center [227, 339] width 120 height 18
click at [248, 359] on input "C300000EDBDB" at bounding box center [227, 357] width 120 height 18
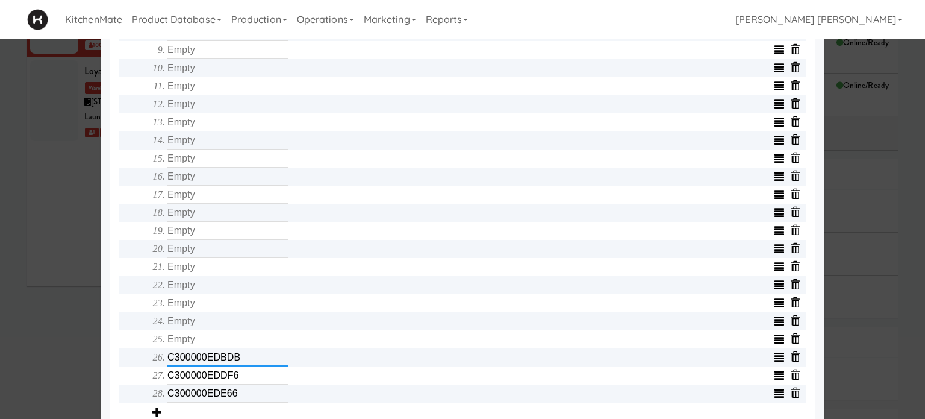
click at [248, 359] on input "C300000EDBDB" at bounding box center [227, 357] width 120 height 18
click at [248, 379] on input "C300000EDDF6" at bounding box center [227, 375] width 120 height 18
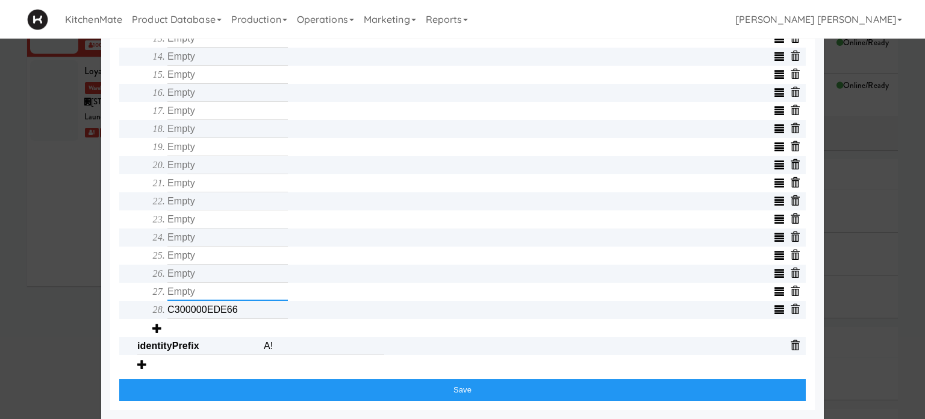
scroll to position [692, 0]
click at [263, 303] on input "C300000EDE66" at bounding box center [227, 310] width 120 height 18
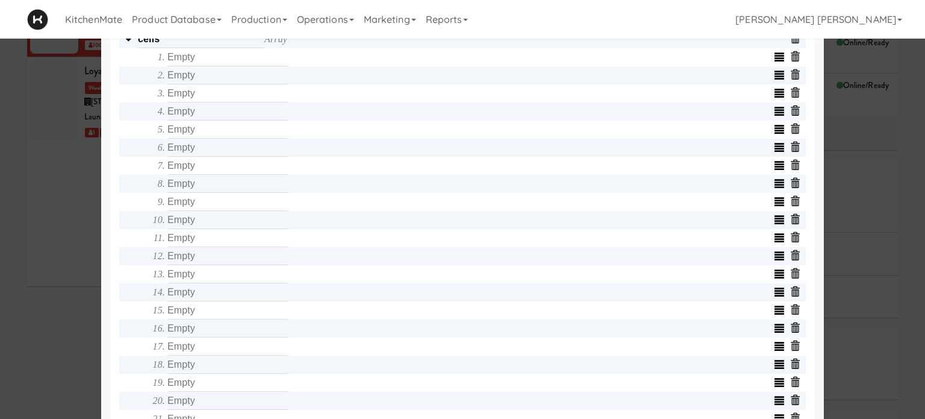
scroll to position [451, 0]
click at [224, 62] on input "text" at bounding box center [227, 57] width 120 height 18
type input "C300000EDE52"
click at [191, 78] on input "text" at bounding box center [227, 75] width 120 height 18
type input "C300000EDA9C"
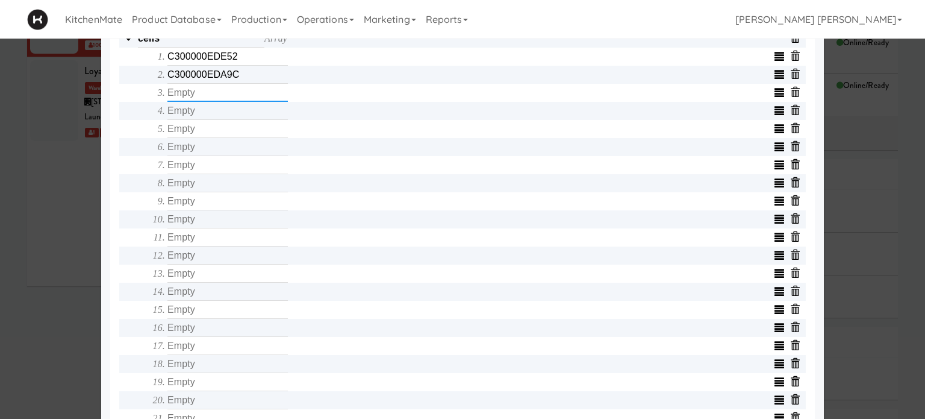
click at [193, 94] on input "text" at bounding box center [227, 93] width 120 height 18
type input "C300000EDA95"
click at [199, 113] on input "text" at bounding box center [227, 111] width 120 height 18
type input "C300000EDA92"
click at [197, 134] on input "text" at bounding box center [227, 129] width 120 height 18
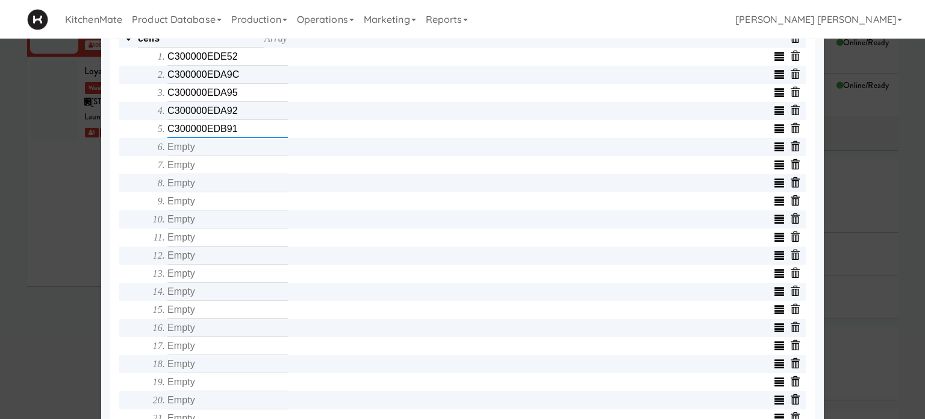
type input "C300000EDB91"
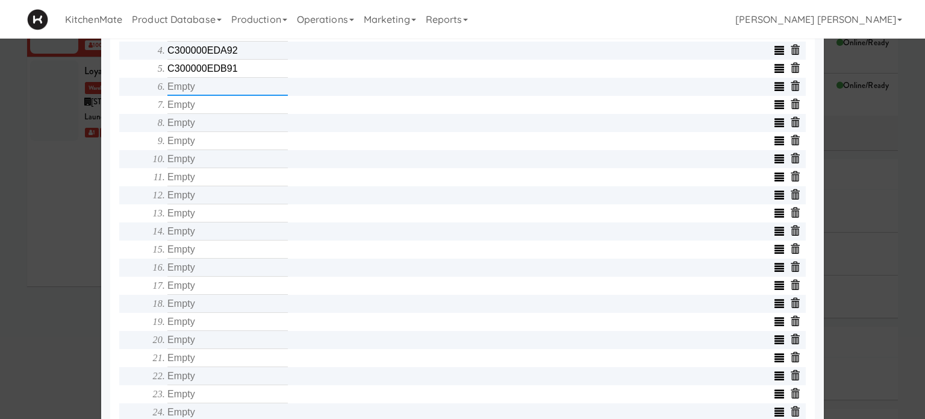
click at [202, 93] on input "text" at bounding box center [227, 87] width 120 height 18
type input "C300000EDC54"
click at [207, 110] on input "text" at bounding box center [227, 105] width 120 height 18
type input "C300000EDC1D"
click at [211, 125] on input "text" at bounding box center [227, 123] width 120 height 18
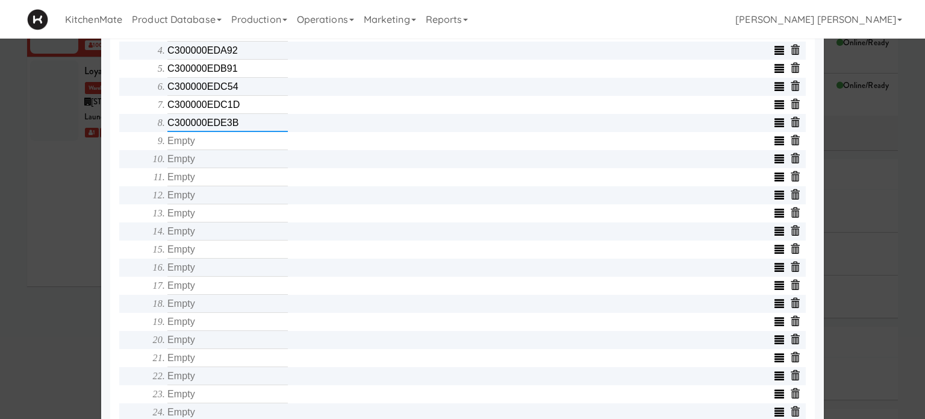
type input "C300000EDE3B"
click at [216, 144] on input "text" at bounding box center [227, 141] width 120 height 18
type input "C300000EDE58"
click at [205, 168] on input "text" at bounding box center [227, 159] width 120 height 18
type input "C300000EDE40"
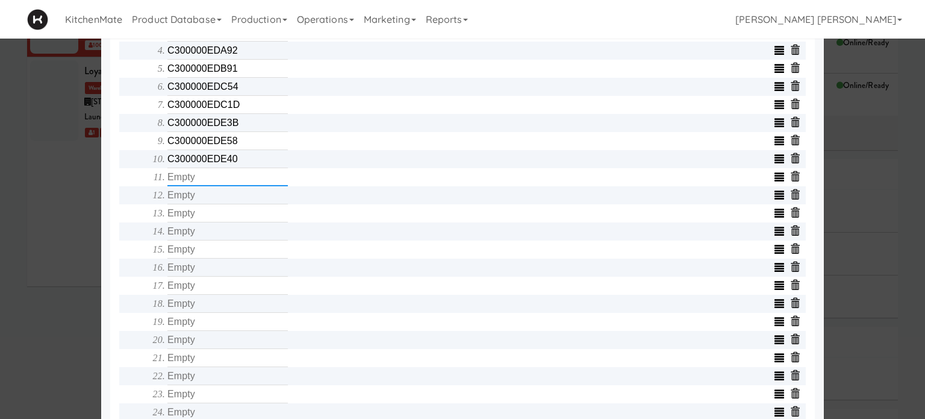
click at [199, 179] on input "text" at bounding box center [227, 177] width 120 height 18
type input "C300000EDE3F"
click at [203, 204] on input "text" at bounding box center [227, 195] width 120 height 18
type input "C300000EDE44"
click at [206, 214] on input "text" at bounding box center [227, 213] width 120 height 18
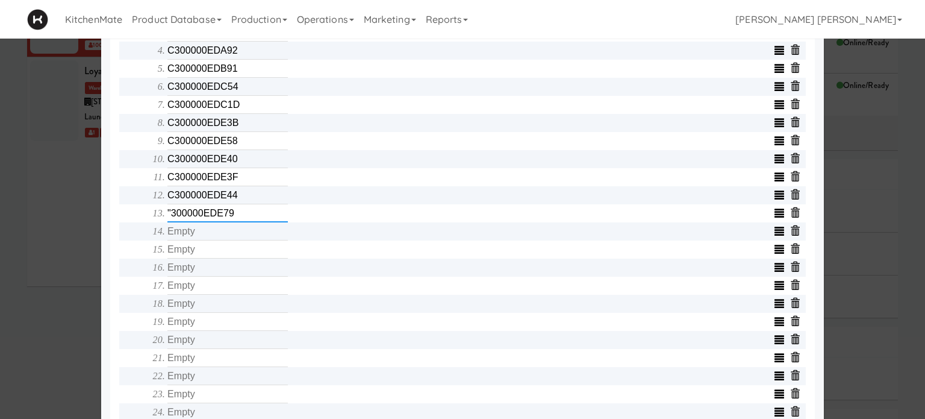
drag, startPoint x: 238, startPoint y: 216, endPoint x: 107, endPoint y: 219, distance: 131.3
click at [110, 219] on div "Object serialNumber AC233FC1464E identity templateId 9076c86d00b0452aa5d71eda3d…" at bounding box center [462, 97] width 705 height 973
type input "C300000EDE49"
click at [205, 240] on input "text" at bounding box center [227, 231] width 120 height 18
type input "C300000EDE63"
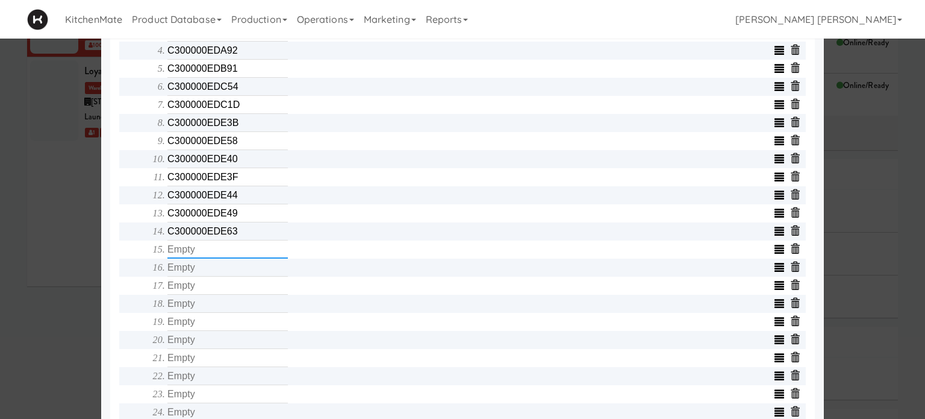
click at [213, 252] on input "text" at bounding box center [227, 249] width 120 height 18
type input "C300000EDBB4"
click at [231, 274] on input "text" at bounding box center [227, 267] width 120 height 18
type input "C300000EDC20"
click at [231, 286] on input "text" at bounding box center [227, 285] width 120 height 18
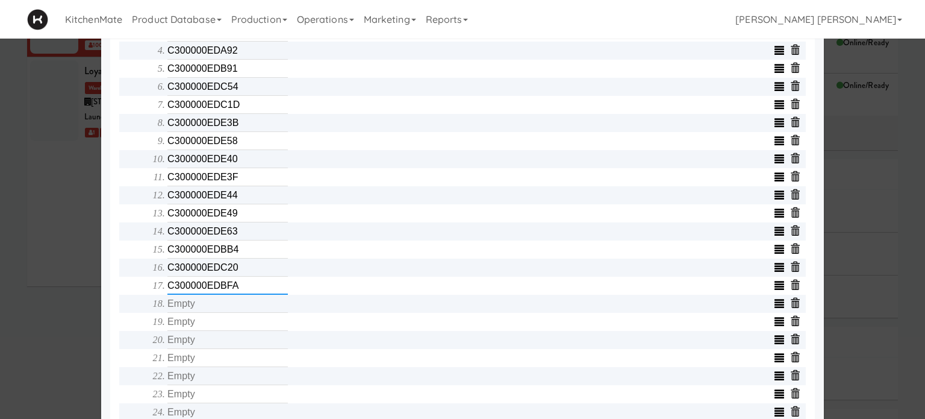
type input "C300000EDBFA"
click at [236, 310] on input "text" at bounding box center [227, 304] width 120 height 18
type input "C300000EDC1B"
click at [229, 331] on input "text" at bounding box center [227, 322] width 120 height 18
type input "C300000EDBFE"
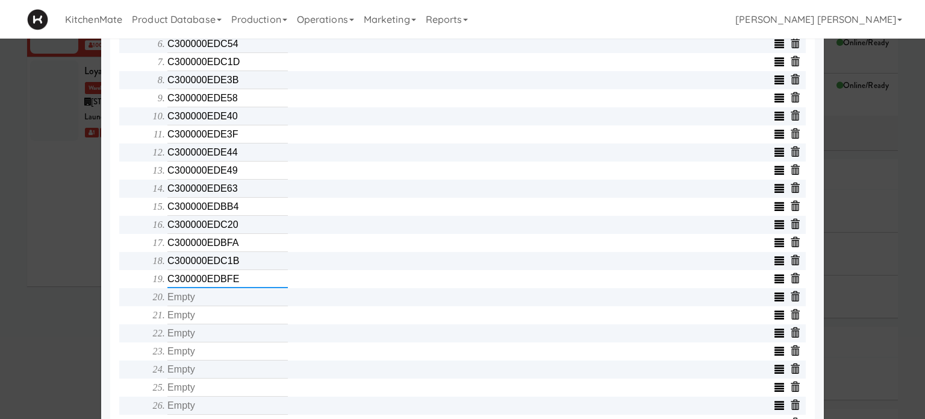
scroll to position [632, 0]
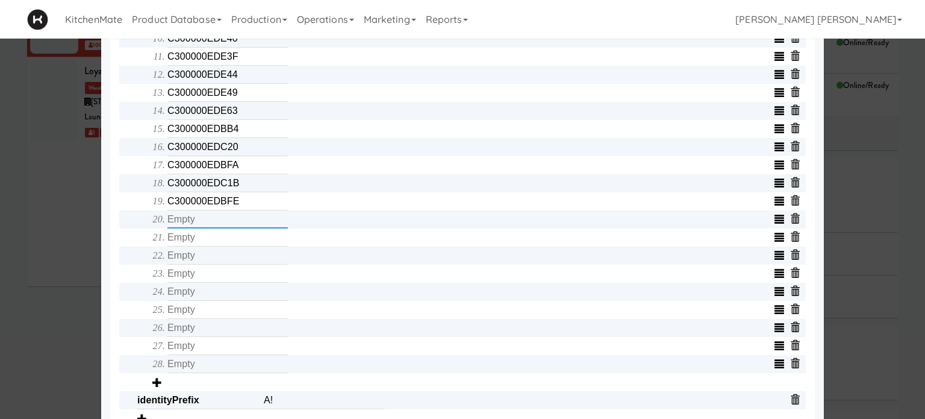
click at [240, 228] on input "text" at bounding box center [227, 219] width 120 height 18
type input "C300000EDE3C"
click at [241, 246] on input "text" at bounding box center [227, 237] width 120 height 18
type input "C300000EDBCA"
click at [243, 257] on input "text" at bounding box center [227, 255] width 120 height 18
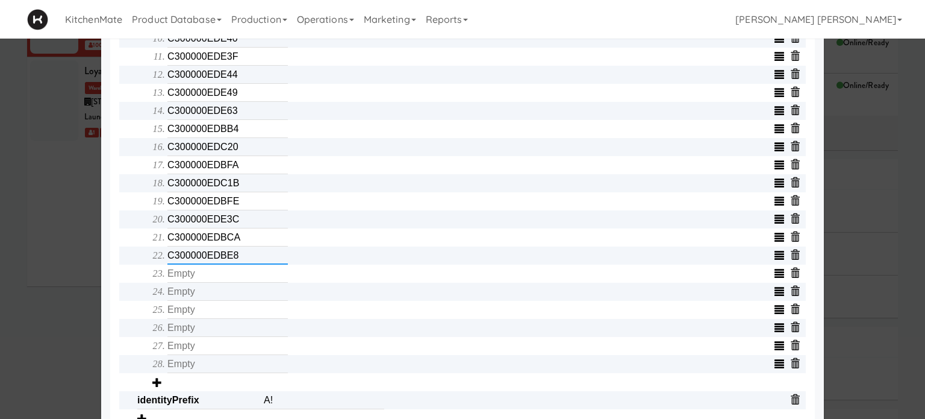
type input "C300000EDBE8"
click at [243, 278] on input "text" at bounding box center [227, 273] width 120 height 18
type input "C300000EDBD2"
click at [237, 291] on input "text" at bounding box center [227, 291] width 120 height 18
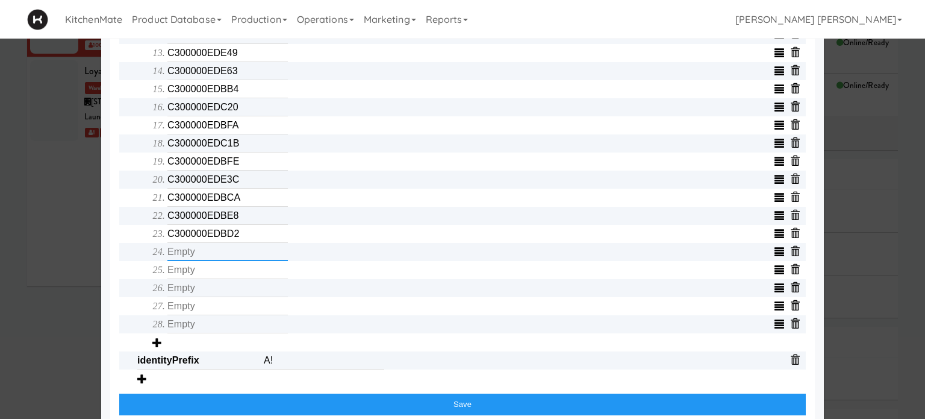
scroll to position [692, 0]
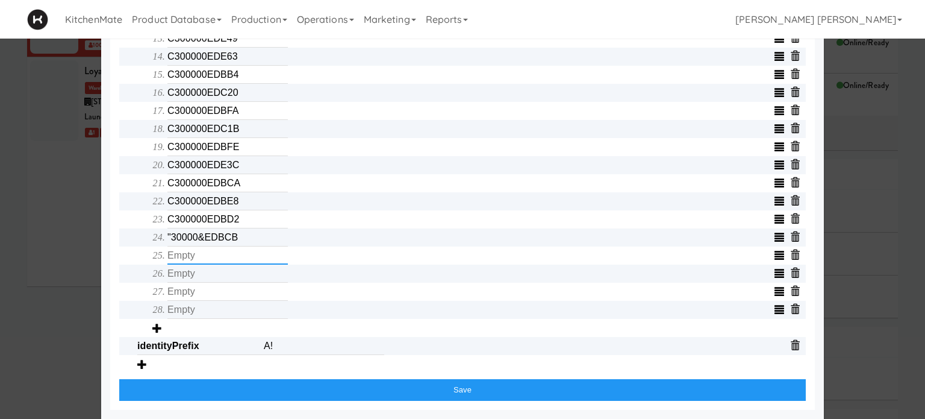
click at [249, 254] on input "text" at bounding box center [227, 255] width 120 height 18
drag, startPoint x: 245, startPoint y: 231, endPoint x: 105, endPoint y: 226, distance: 140.4
type input "C300000EDBCB"
click at [247, 257] on input "text" at bounding box center [227, 255] width 120 height 18
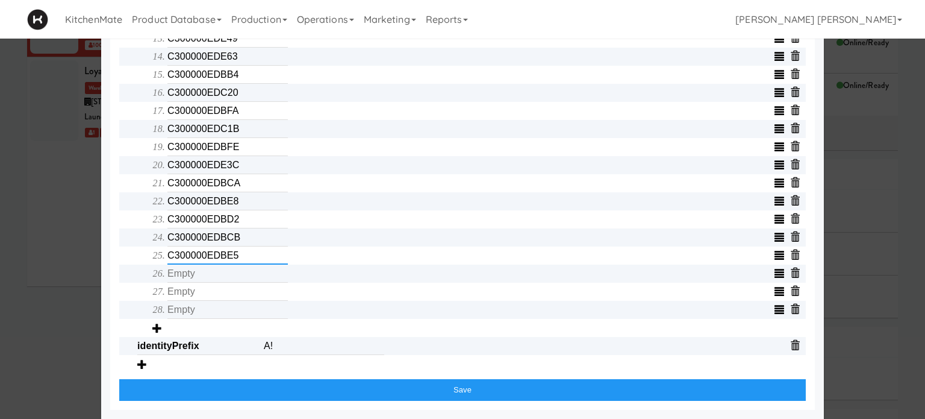
type input "C300000EDBE5"
click at [244, 276] on input "text" at bounding box center [227, 273] width 120 height 18
type input "C300000EDD3E"
click at [242, 291] on input "text" at bounding box center [227, 291] width 120 height 18
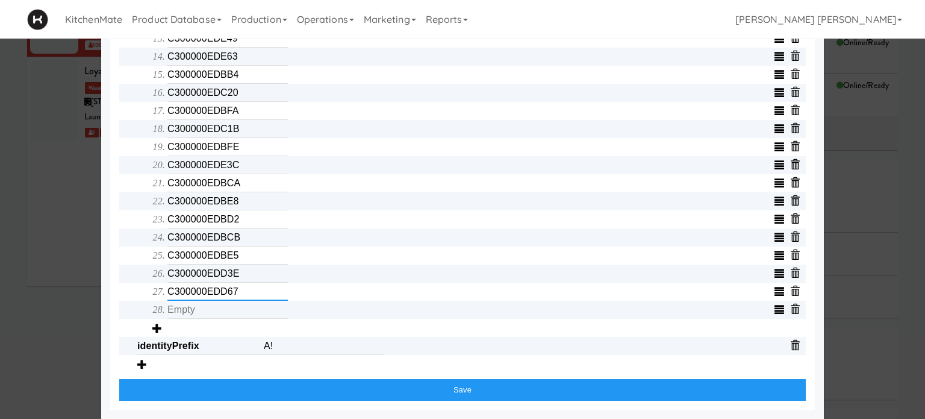
type input "C300000EDD67"
click at [243, 308] on input "text" at bounding box center [227, 310] width 120 height 18
drag, startPoint x: 243, startPoint y: 305, endPoint x: 84, endPoint y: 285, distance: 160.2
click at [84, 285] on div "× Info Etags Gateway Info METADATA - e-tag-hub Bind All Populate Identify Blank…" at bounding box center [462, 209] width 925 height 419
type input "C300000EDBD1"
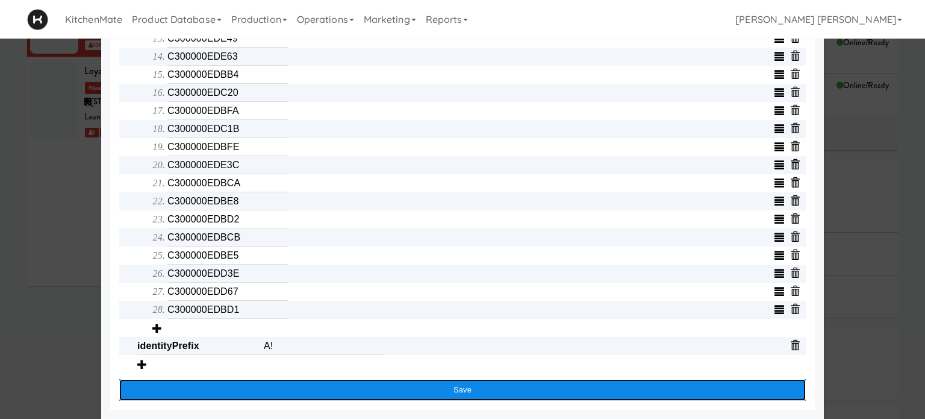
click at [358, 383] on button "Save" at bounding box center [462, 390] width 687 height 22
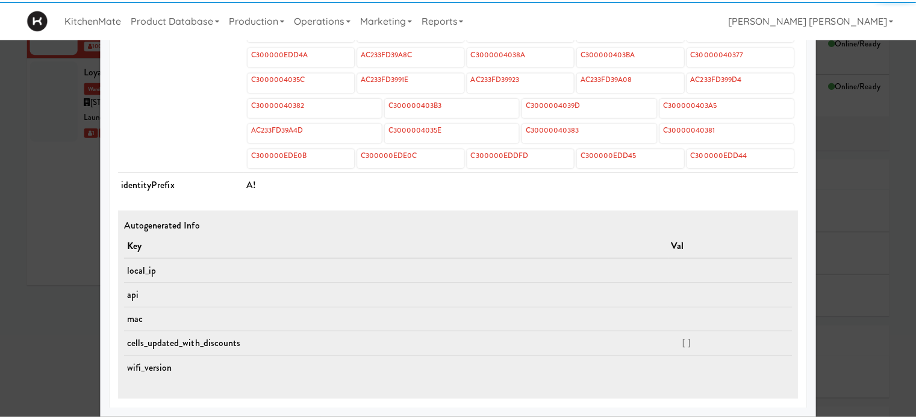
scroll to position [575, 0]
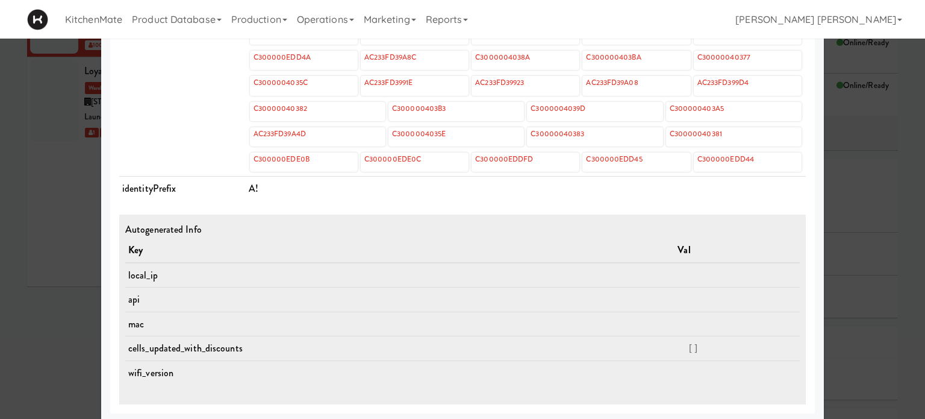
click at [21, 289] on div at bounding box center [462, 209] width 925 height 419
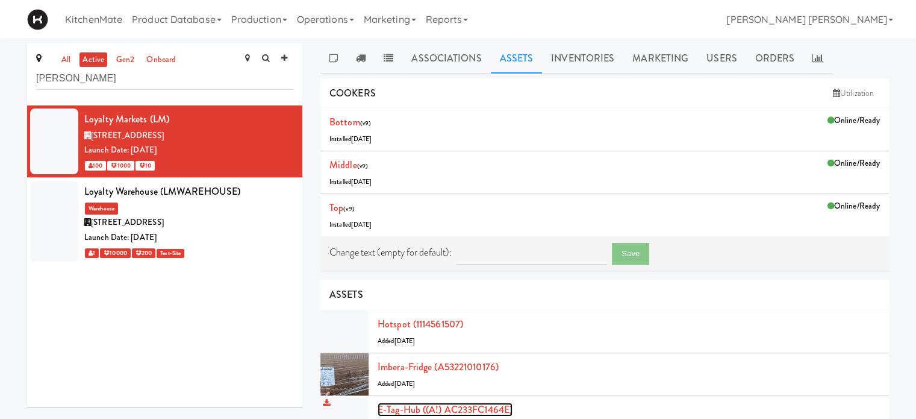
drag, startPoint x: 419, startPoint y: 411, endPoint x: 381, endPoint y: 351, distance: 70.9
click at [418, 411] on link "E-tag-hub ((A!) AC233FC1464E)" at bounding box center [445, 409] width 135 height 14
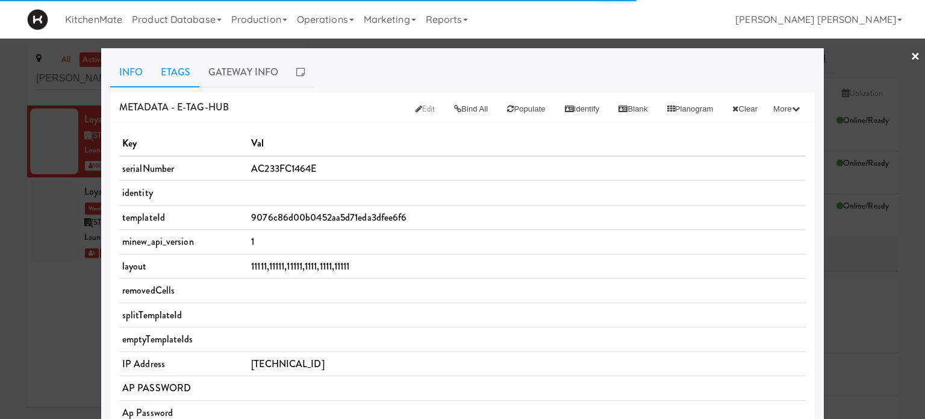
click at [173, 74] on link "Etags" at bounding box center [176, 72] width 48 height 30
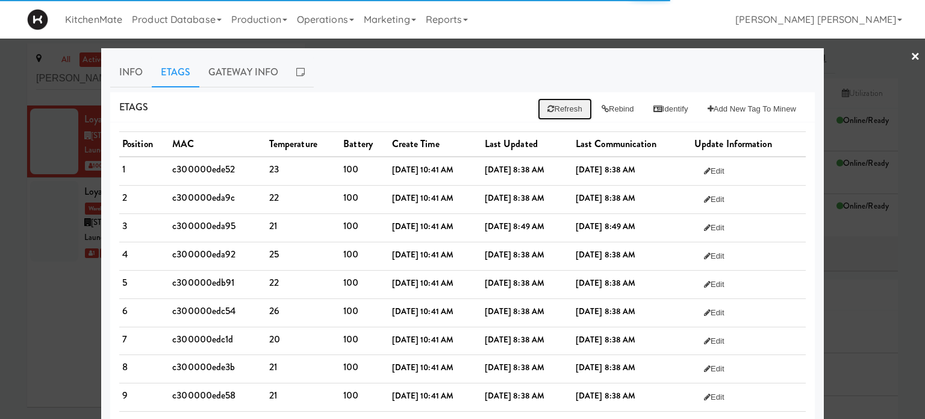
click at [554, 102] on button "Refresh" at bounding box center [565, 109] width 54 height 22
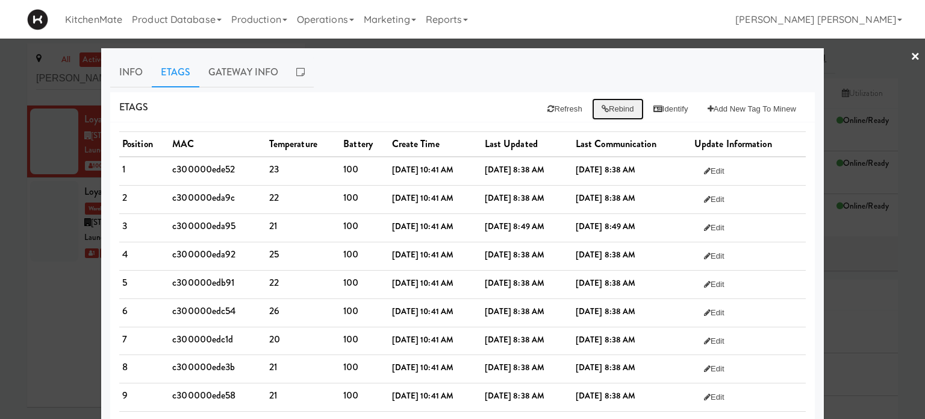
click at [604, 110] on button "Rebind" at bounding box center [618, 109] width 52 height 22
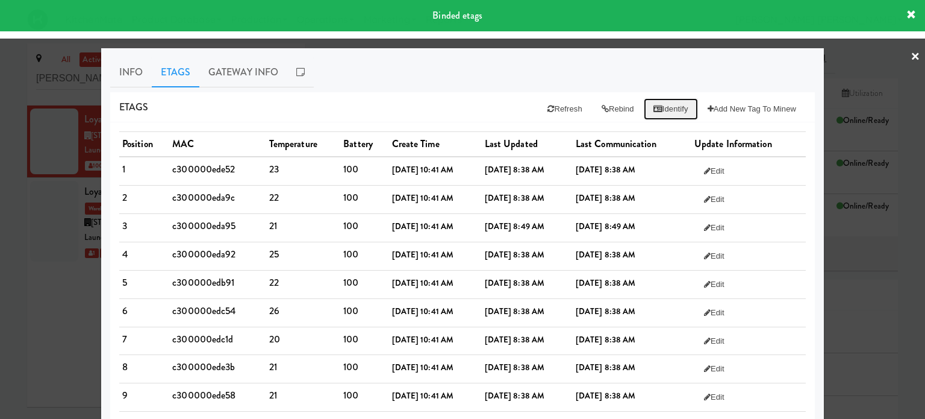
click at [656, 110] on button "Identify" at bounding box center [671, 109] width 54 height 22
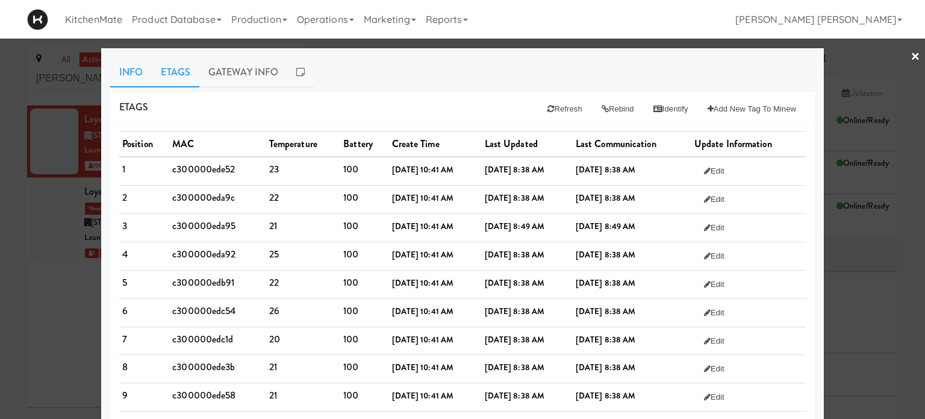
click at [130, 67] on link "Info" at bounding box center [131, 72] width 42 height 30
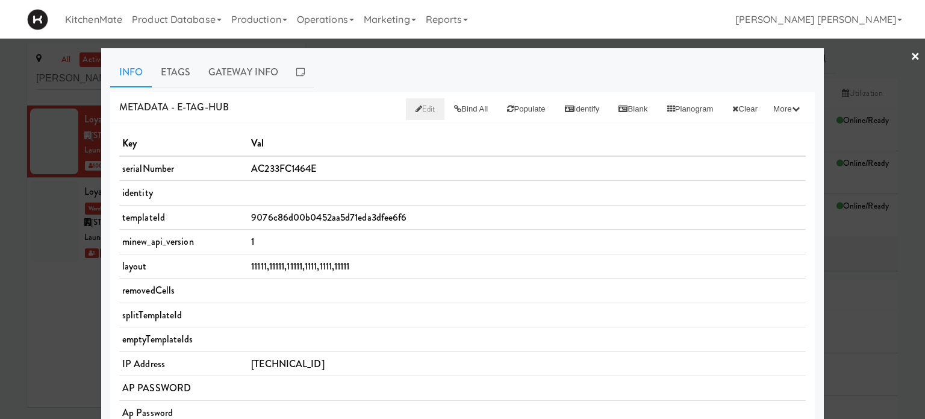
click at [416, 110] on icon at bounding box center [419, 109] width 7 height 8
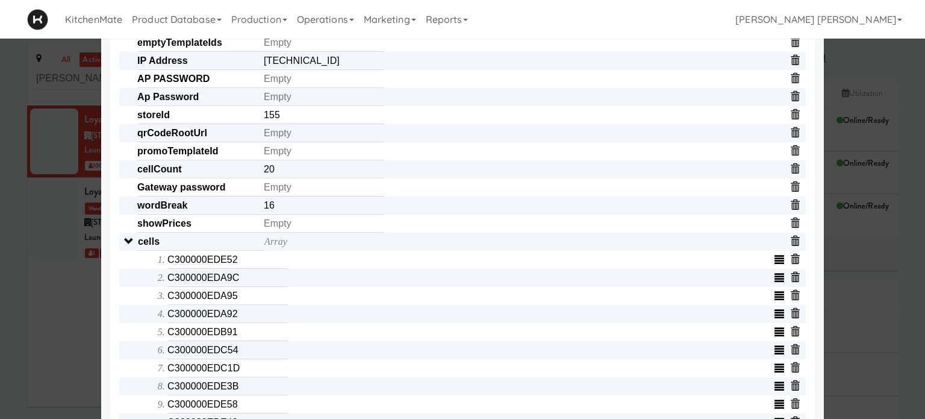
scroll to position [422, 0]
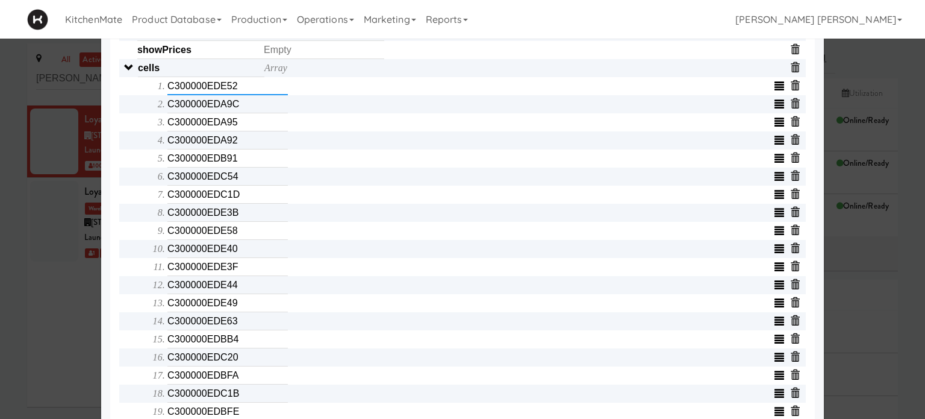
click at [258, 93] on input "C300000EDE52" at bounding box center [227, 86] width 120 height 18
click at [247, 111] on input "C300000EDA9C" at bounding box center [227, 104] width 120 height 18
click at [245, 131] on input "C300000EDA95" at bounding box center [227, 122] width 120 height 18
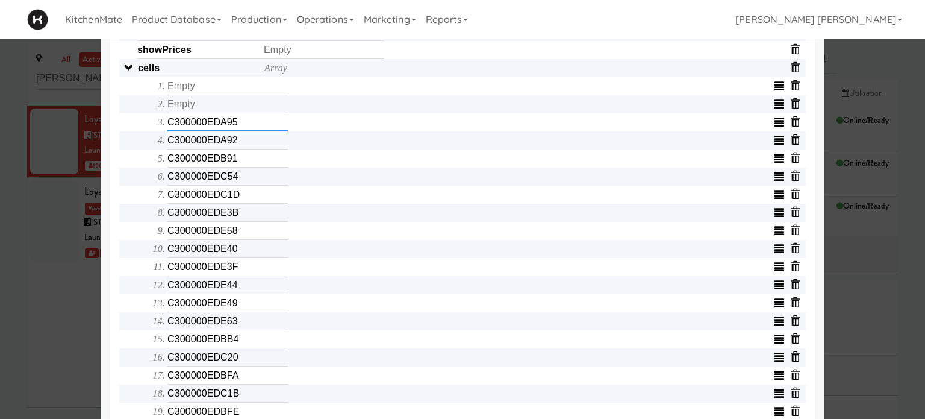
click at [245, 131] on input "C300000EDA95" at bounding box center [227, 122] width 120 height 18
click at [250, 148] on input "C300000EDA92" at bounding box center [227, 140] width 120 height 18
click at [248, 162] on input "C300000EDB91" at bounding box center [227, 158] width 120 height 18
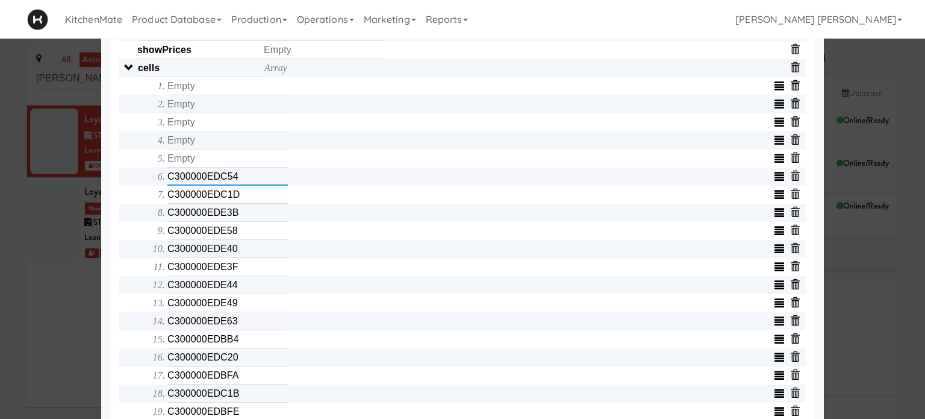
click at [257, 185] on input "C300000EDC54" at bounding box center [227, 176] width 120 height 18
click at [255, 185] on input "text" at bounding box center [227, 176] width 120 height 18
click at [255, 192] on input "C300000EDC1D" at bounding box center [227, 194] width 120 height 18
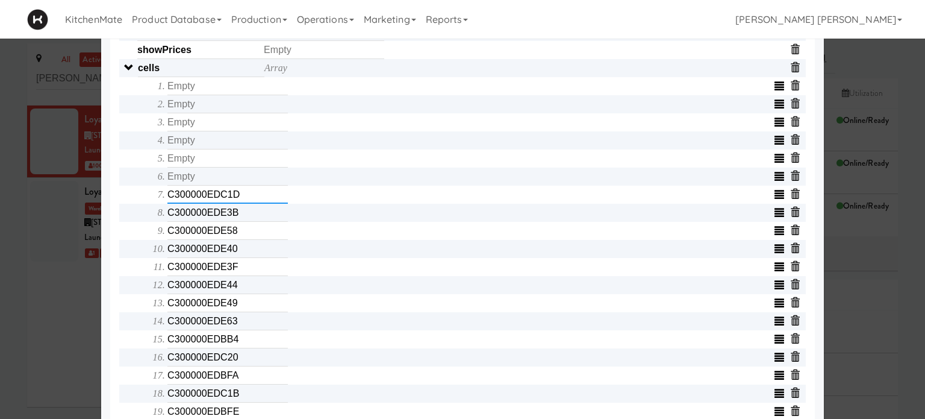
click at [255, 192] on input "C300000EDC1D" at bounding box center [227, 194] width 120 height 18
click at [251, 213] on input "C300000EDE3B" at bounding box center [227, 213] width 120 height 18
click at [250, 235] on input "C300000EDE58" at bounding box center [227, 231] width 120 height 18
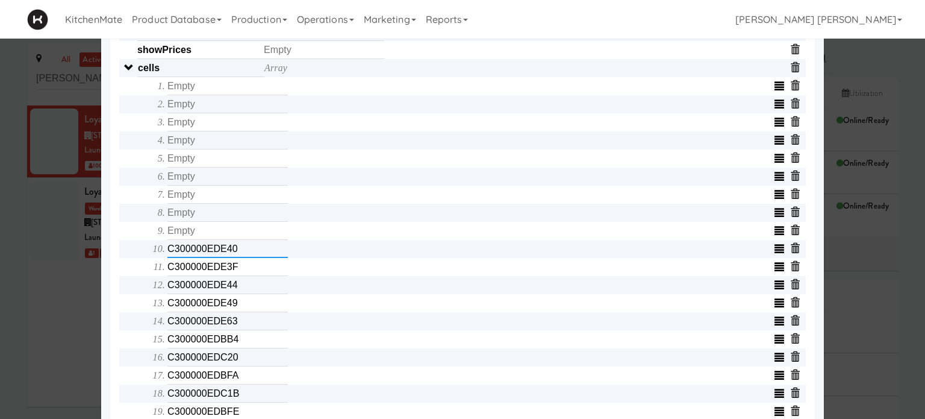
click at [250, 249] on input "C300000EDE40" at bounding box center [227, 249] width 120 height 18
click at [248, 272] on input "C300000EDE3F" at bounding box center [227, 267] width 120 height 18
click at [250, 294] on input "C300000EDE44" at bounding box center [227, 285] width 120 height 18
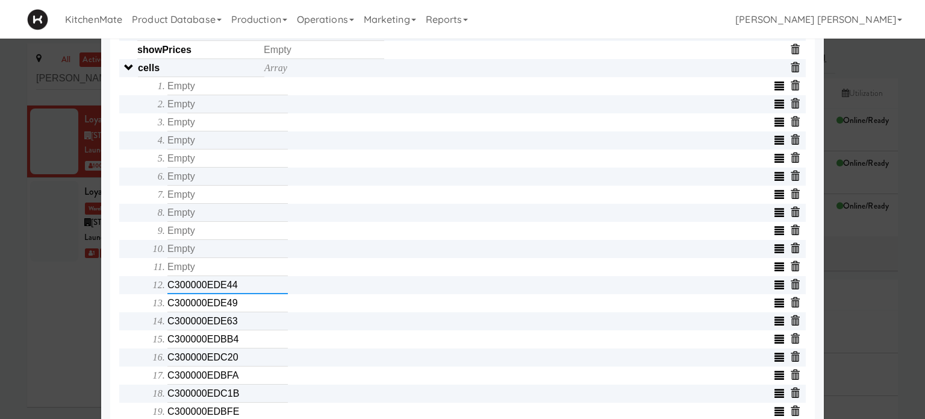
click at [251, 293] on input "C300000EDE44" at bounding box center [227, 285] width 120 height 18
click at [256, 308] on input "C300000EDE49" at bounding box center [227, 303] width 120 height 18
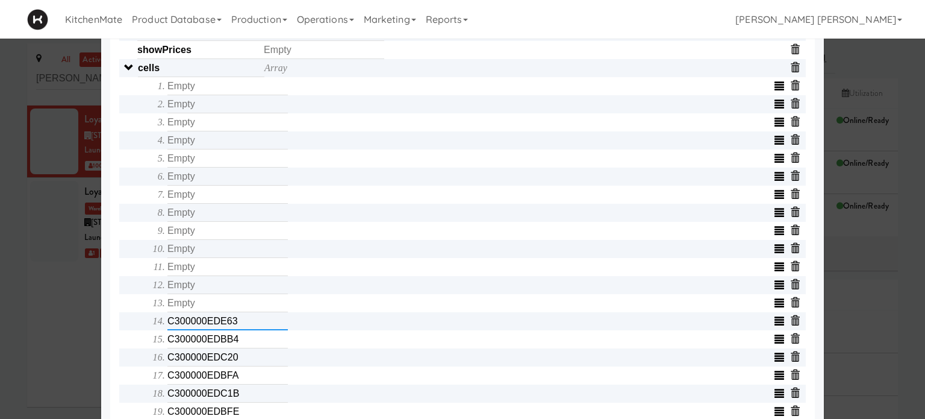
click at [251, 322] on input "C300000EDE63" at bounding box center [227, 321] width 120 height 18
click at [249, 341] on input "C300000EDBB4" at bounding box center [227, 339] width 120 height 18
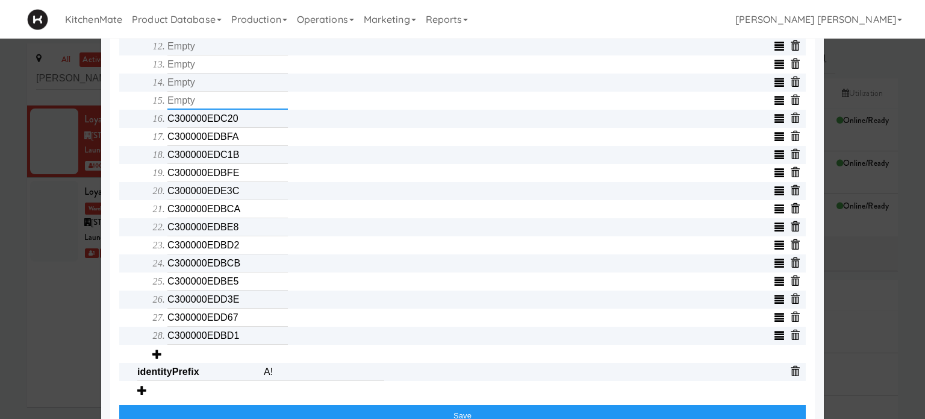
scroll to position [662, 0]
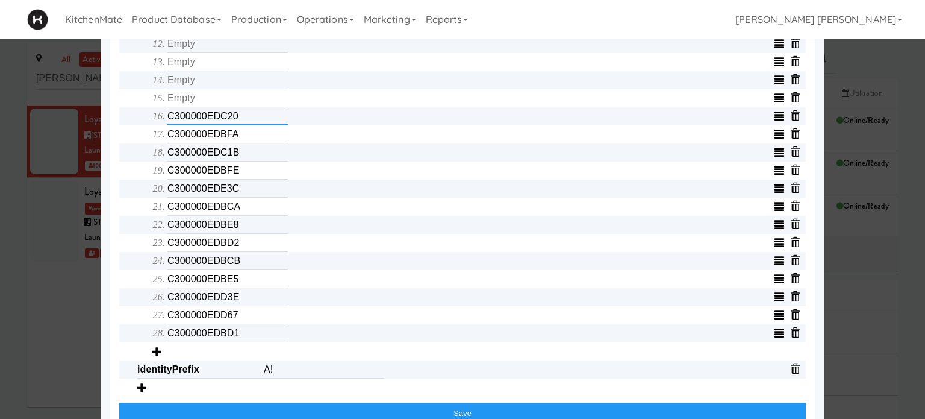
click at [259, 120] on input "C300000EDC20" at bounding box center [227, 116] width 120 height 18
click at [251, 143] on input "C300000EDBFA" at bounding box center [227, 134] width 120 height 18
click at [250, 158] on input "C300000EDC1B" at bounding box center [227, 152] width 120 height 18
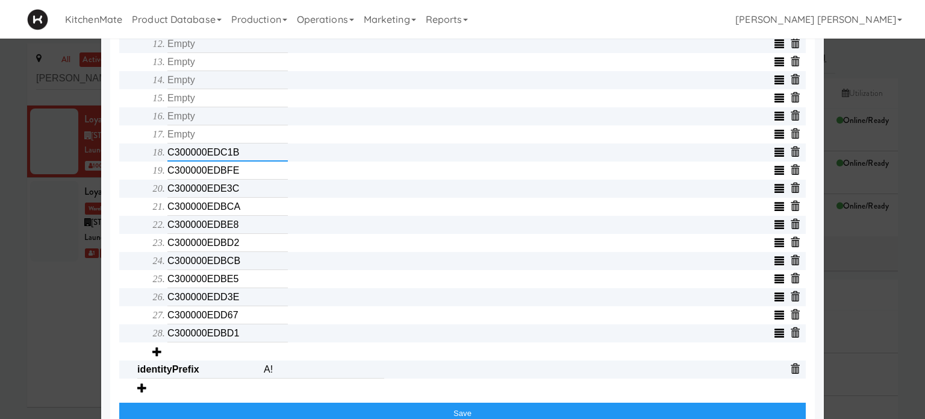
click at [250, 158] on input "C300000EDC1B" at bounding box center [227, 152] width 120 height 18
click at [250, 179] on input "C300000EDBFE" at bounding box center [227, 170] width 120 height 18
click at [249, 194] on input "C300000EDE3C" at bounding box center [227, 188] width 120 height 18
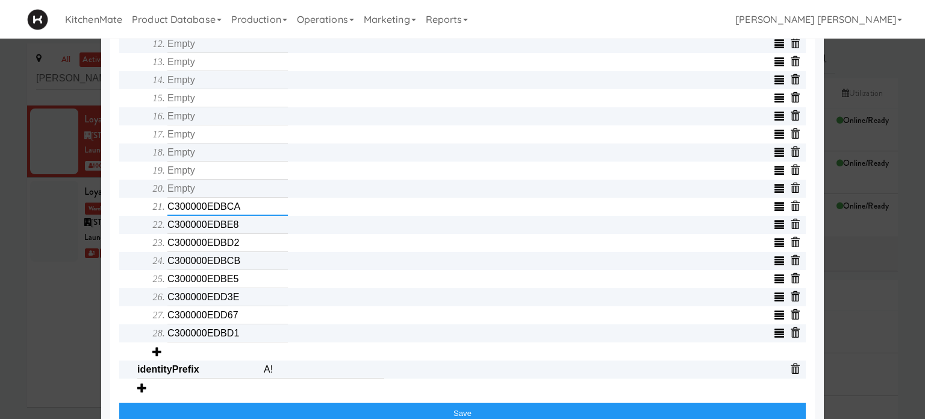
click at [249, 216] on input "C300000EDBCA" at bounding box center [227, 207] width 120 height 18
click at [246, 226] on input "C300000EDBE8" at bounding box center [227, 225] width 120 height 18
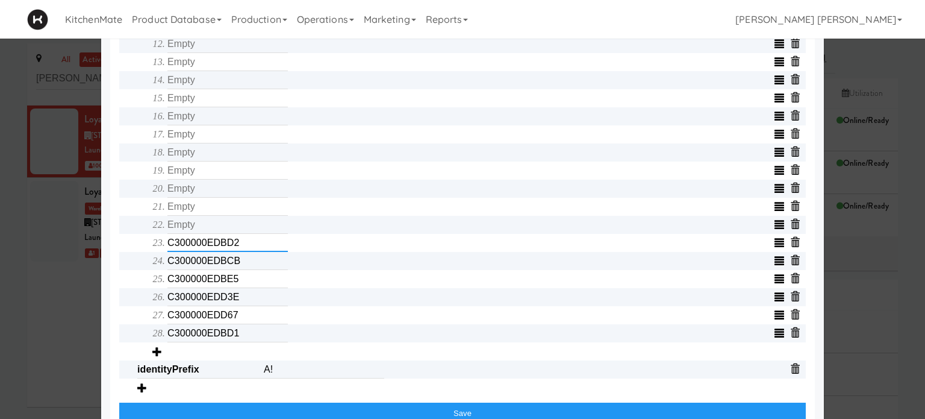
click at [249, 251] on input "C300000EDBD2" at bounding box center [227, 243] width 120 height 18
click at [248, 259] on input "C300000EDBCB" at bounding box center [227, 261] width 120 height 18
click at [248, 279] on input "C300000EDBE5" at bounding box center [227, 279] width 120 height 18
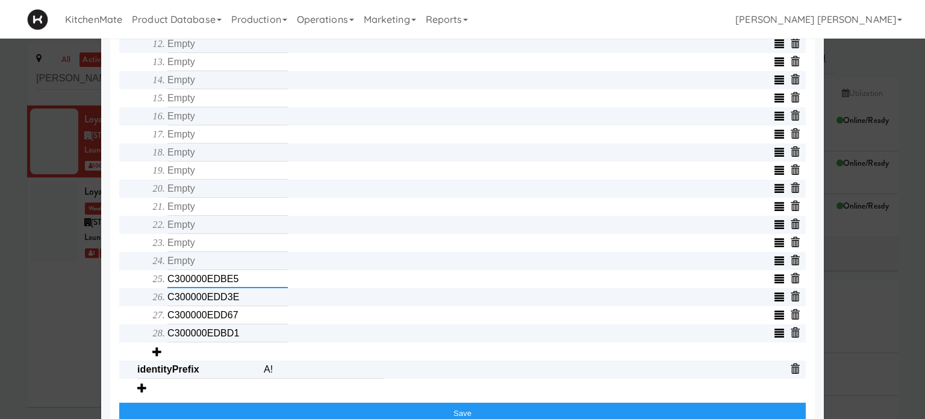
click at [248, 279] on input "C300000EDBE5" at bounding box center [227, 279] width 120 height 18
click at [248, 302] on input "C300000EDD3E" at bounding box center [227, 297] width 120 height 18
click at [249, 319] on input "C300000EDD67" at bounding box center [227, 315] width 120 height 18
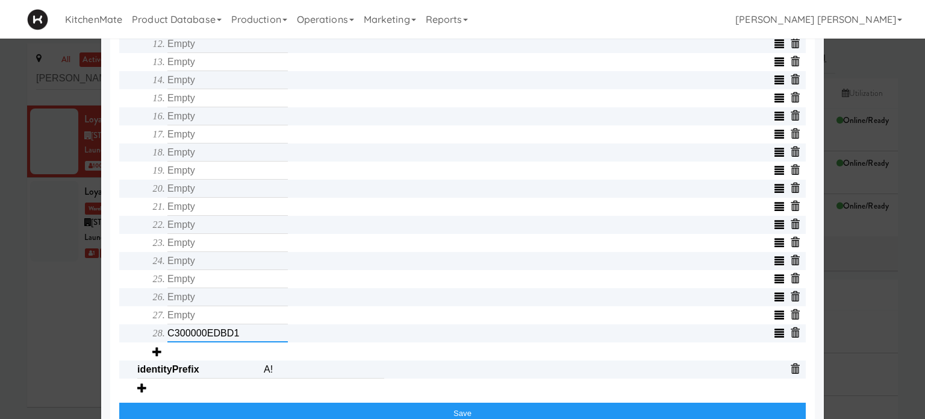
click at [253, 335] on input "C300000EDBD1" at bounding box center [227, 333] width 120 height 18
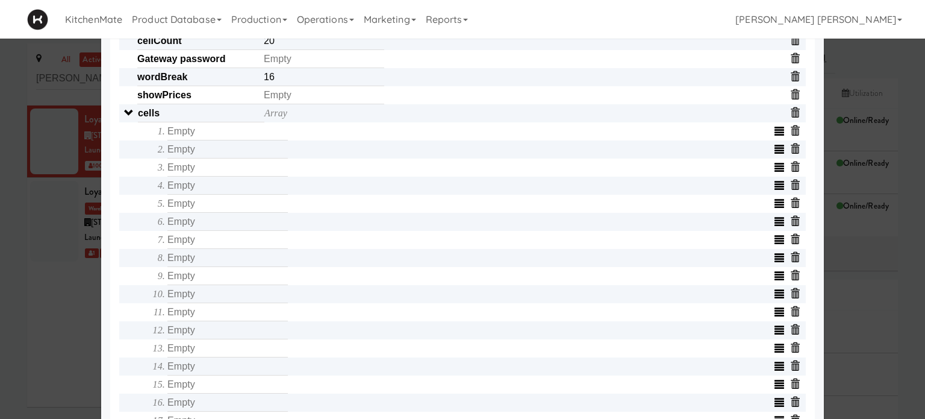
scroll to position [361, 0]
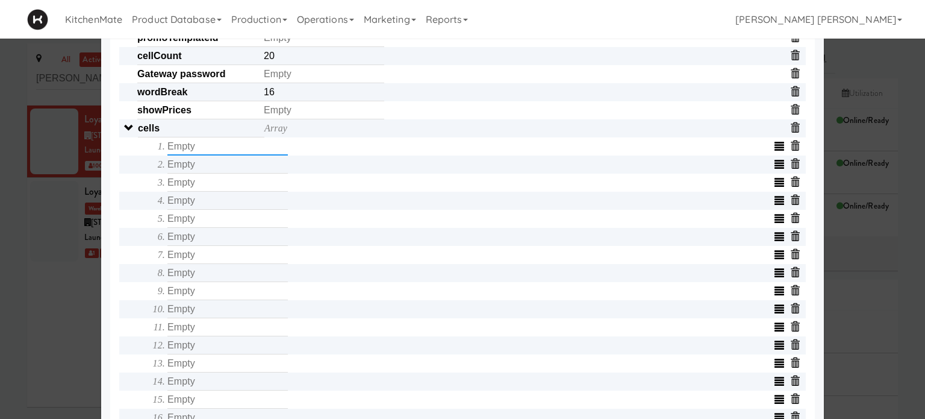
click at [228, 154] on input "text" at bounding box center [227, 146] width 120 height 18
type input "C300000EDA91"
click at [258, 173] on input "text" at bounding box center [227, 164] width 120 height 18
type input "C300000EDA89"
click at [261, 187] on input "text" at bounding box center [227, 182] width 120 height 18
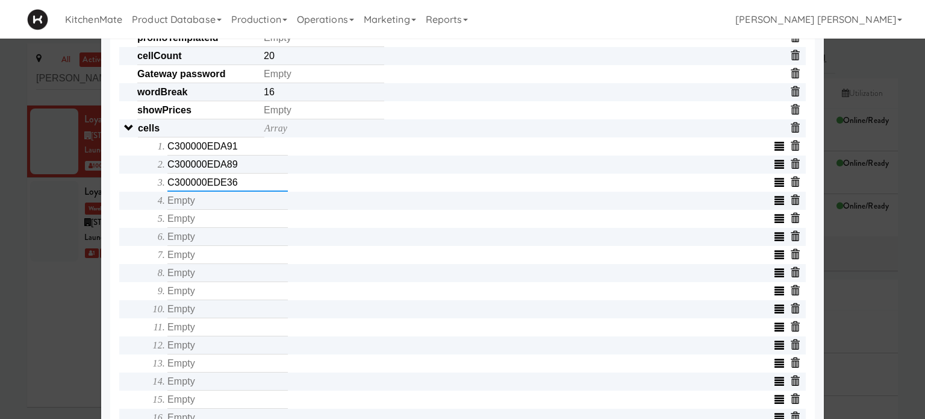
type input "C300000EDE36"
click at [255, 205] on input "text" at bounding box center [227, 201] width 120 height 18
type input "C300000EDBA4"
click at [229, 228] on input "text" at bounding box center [227, 219] width 120 height 18
type input "C300000EDE41"
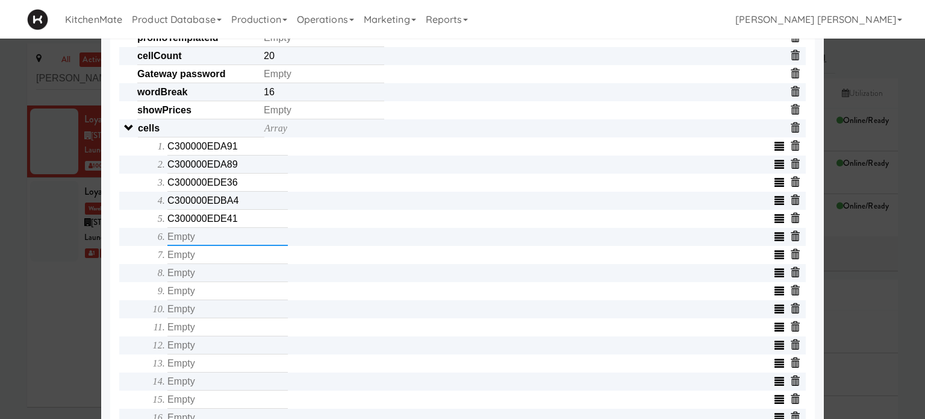
click at [200, 237] on input "text" at bounding box center [227, 237] width 120 height 18
type input "C300000EDBFD"
click at [199, 262] on input "text" at bounding box center [227, 255] width 120 height 18
type input "C300000EDE65"
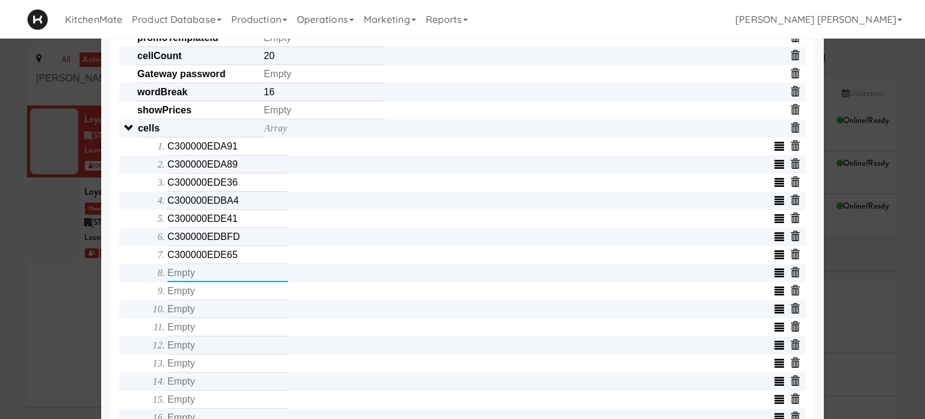
click at [193, 278] on input "text" at bounding box center [227, 273] width 120 height 18
type input "C300000EDBD0"
click at [191, 299] on input "text" at bounding box center [227, 291] width 120 height 18
type input "C300000EDC84"
click at [193, 310] on input "text" at bounding box center [227, 309] width 120 height 18
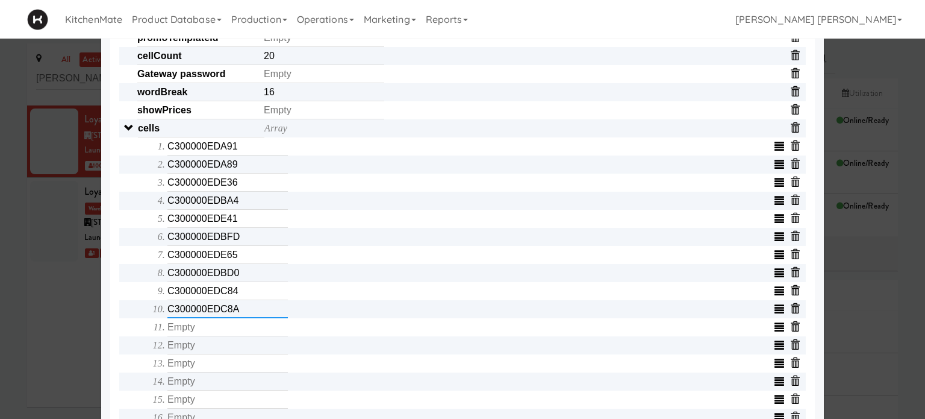
type input "C300000EDC8A"
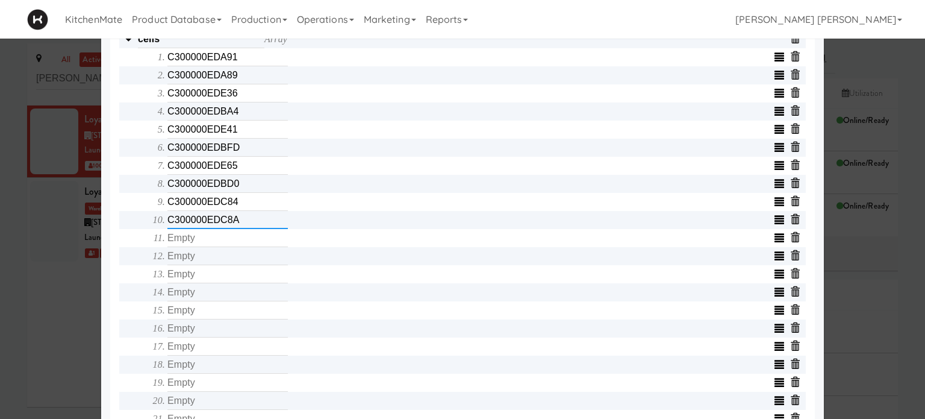
scroll to position [482, 0]
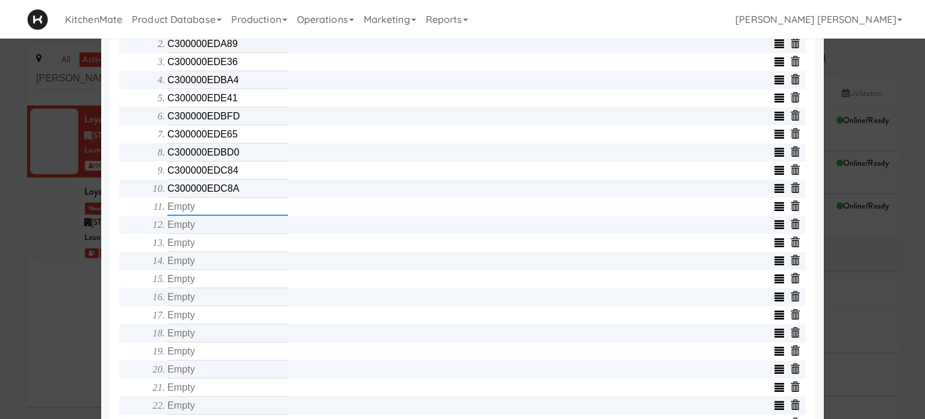
click at [210, 216] on input "text" at bounding box center [227, 207] width 120 height 18
type input "C300000EDC87"
click at [213, 233] on input "text" at bounding box center [227, 225] width 120 height 18
type input "C300000EDD91"
click at [215, 251] on input "text" at bounding box center [227, 243] width 120 height 18
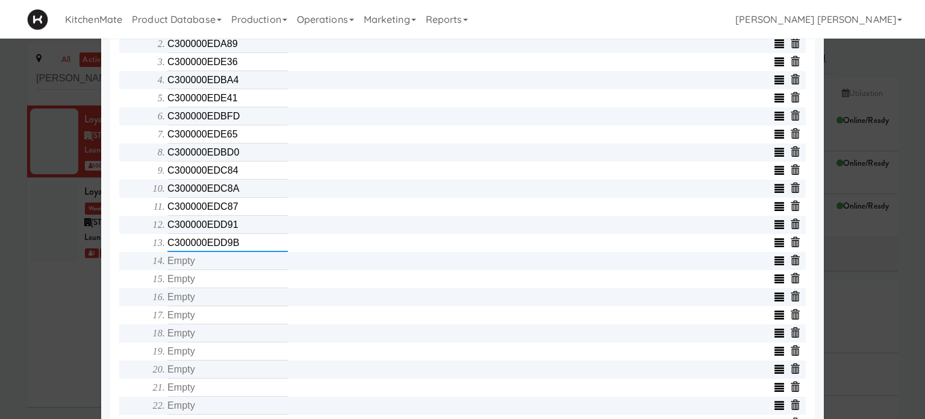
type input "C300000EDD9B"
click at [214, 267] on input "text" at bounding box center [227, 261] width 120 height 18
type input "C300000EDD8A"
click at [215, 288] on input "text" at bounding box center [227, 279] width 120 height 18
type input "C300000EDD8B"
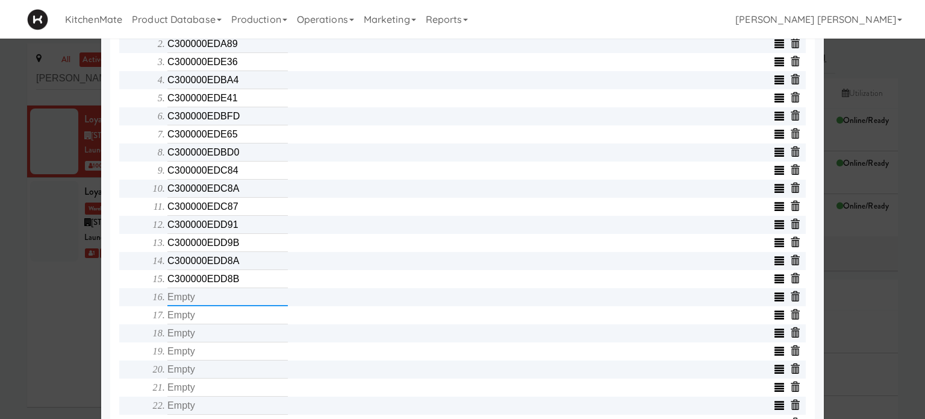
click at [214, 298] on input "text" at bounding box center [227, 297] width 120 height 18
type input "C300000EDD9A"
click at [218, 313] on input "text" at bounding box center [227, 315] width 120 height 18
type input "C300000EDC8C"
click at [219, 337] on input "text" at bounding box center [227, 333] width 120 height 18
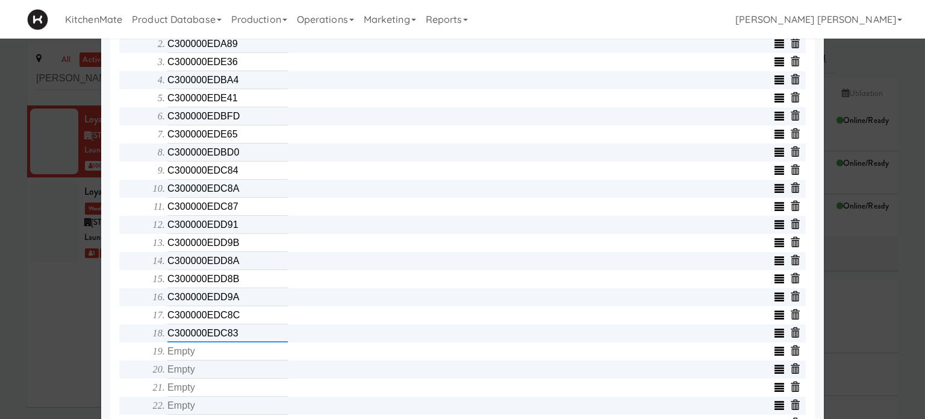
type input "C300000EDC83"
click at [222, 354] on input "text" at bounding box center [227, 351] width 120 height 18
type input "C300000EDC88"
click at [220, 373] on input "text" at bounding box center [227, 369] width 120 height 18
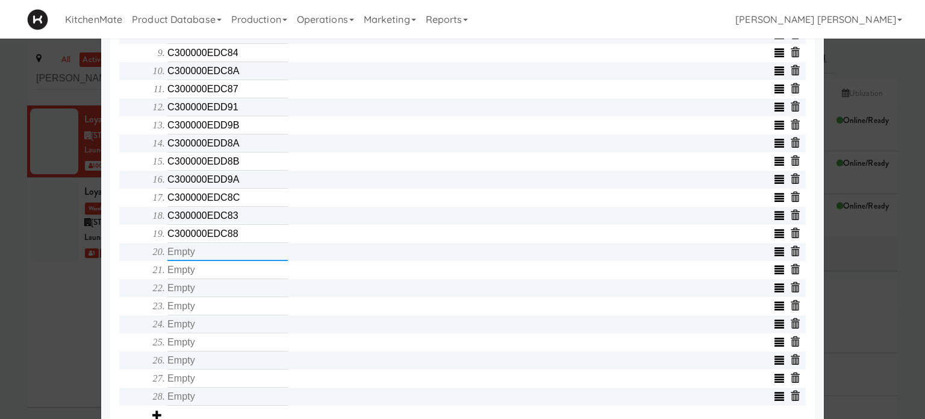
scroll to position [602, 0]
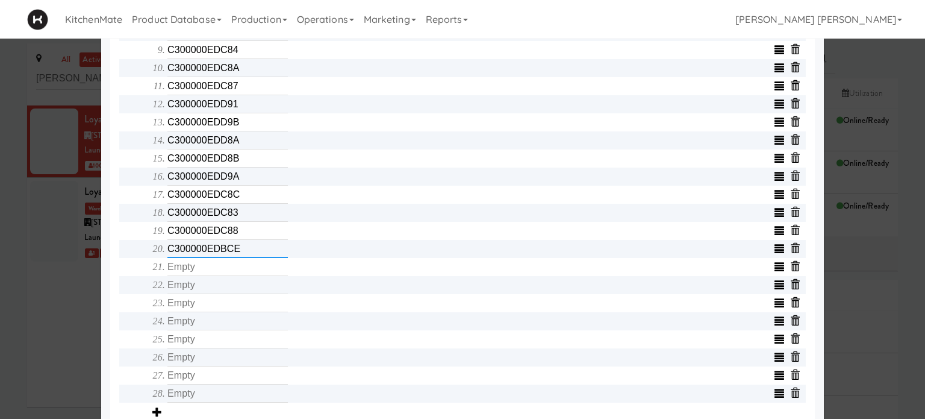
type input "C300000EDBCE"
click at [209, 275] on input "text" at bounding box center [227, 267] width 120 height 18
type input "C300000EDB0A"
click at [203, 290] on input "text" at bounding box center [227, 285] width 120 height 18
type input "C300000EDBEC"
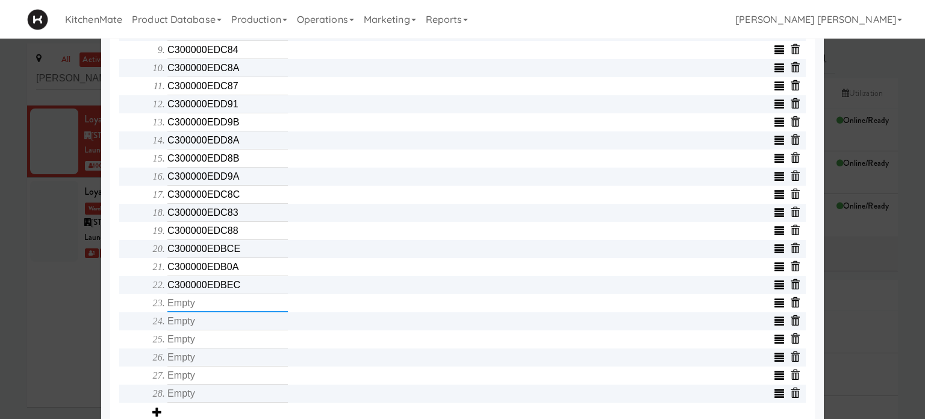
click at [205, 310] on input "text" at bounding box center [227, 303] width 120 height 18
type input "C300000EDB10"
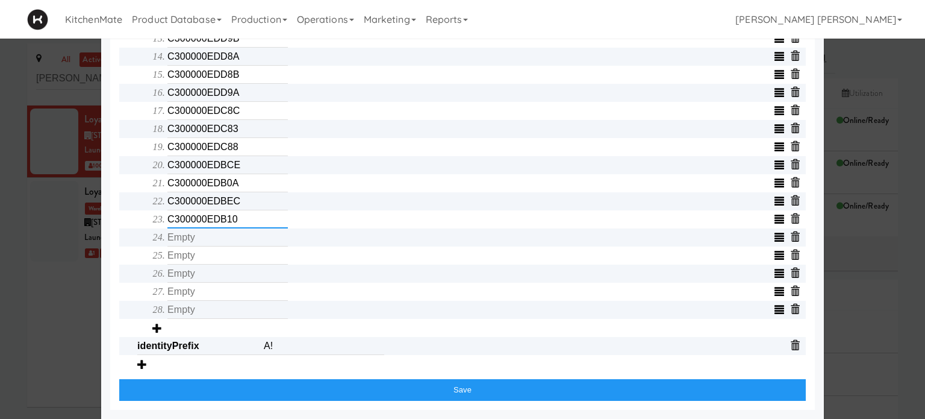
scroll to position [692, 0]
click at [192, 234] on input "text" at bounding box center [227, 237] width 120 height 18
type input "C300000EDCA5"
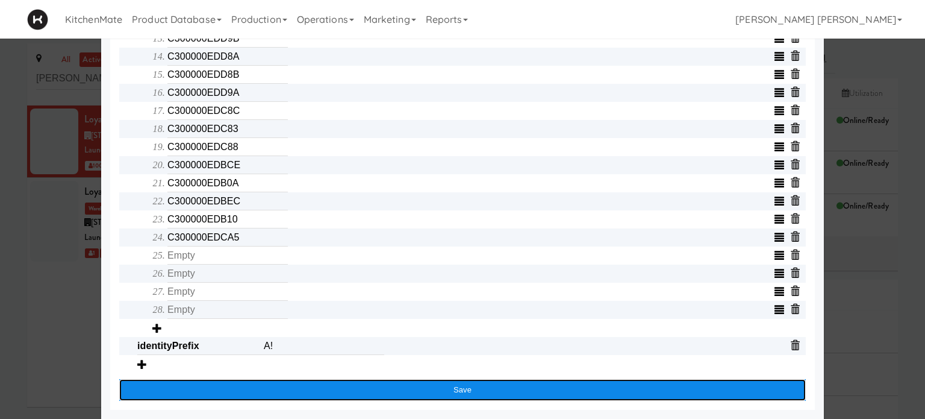
click at [451, 388] on button "Save" at bounding box center [462, 390] width 687 height 22
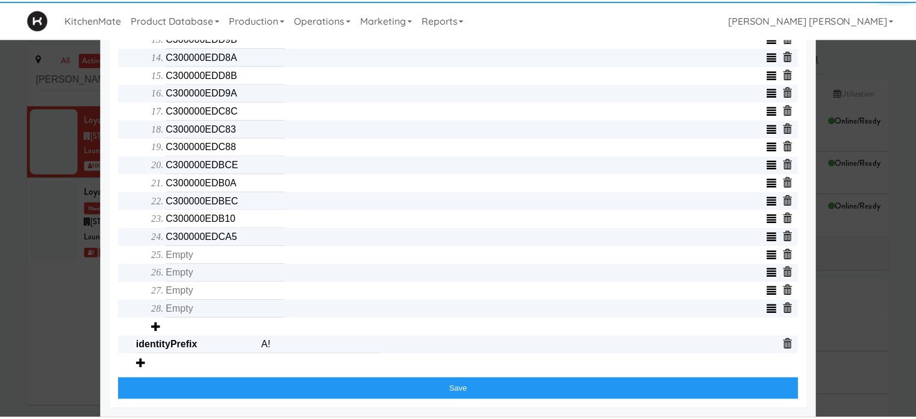
scroll to position [575, 0]
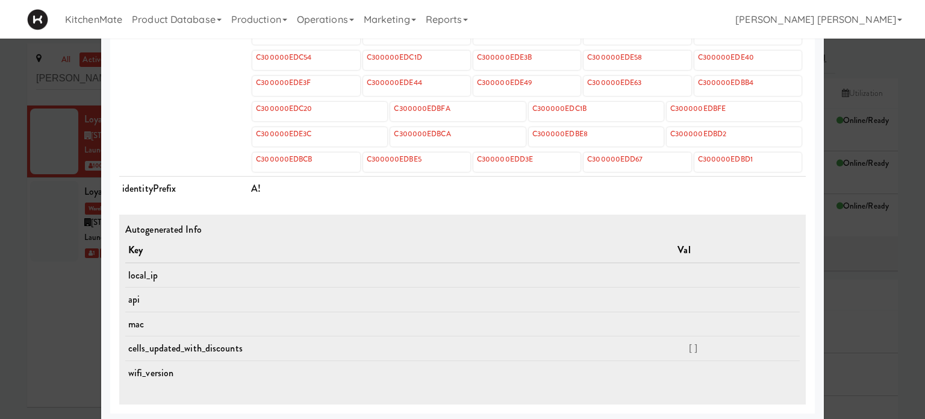
click at [15, 283] on div at bounding box center [462, 209] width 925 height 419
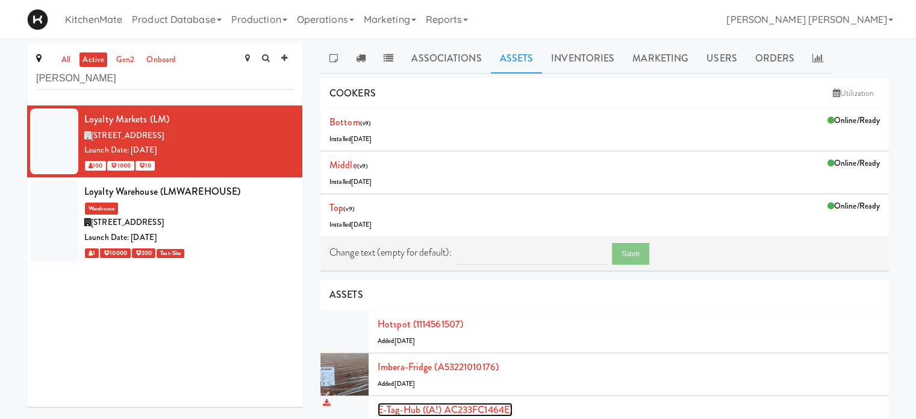
click at [425, 404] on link "E-tag-hub ((A!) AC233FC1464E)" at bounding box center [445, 409] width 135 height 14
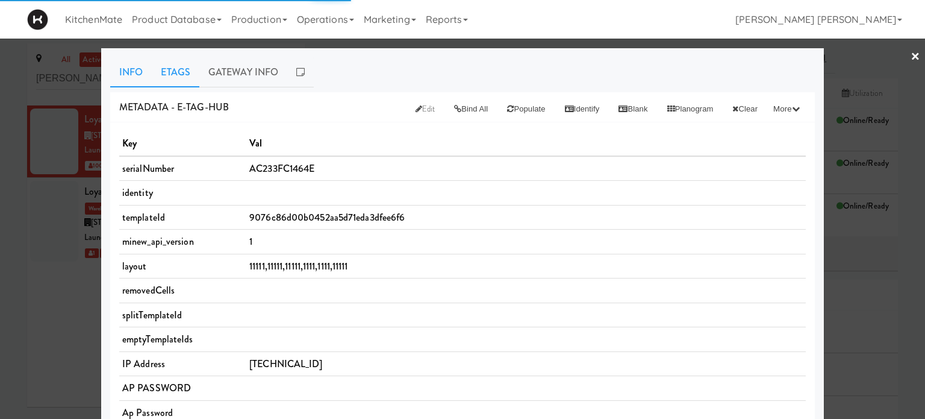
click at [184, 72] on link "Etags" at bounding box center [176, 72] width 48 height 30
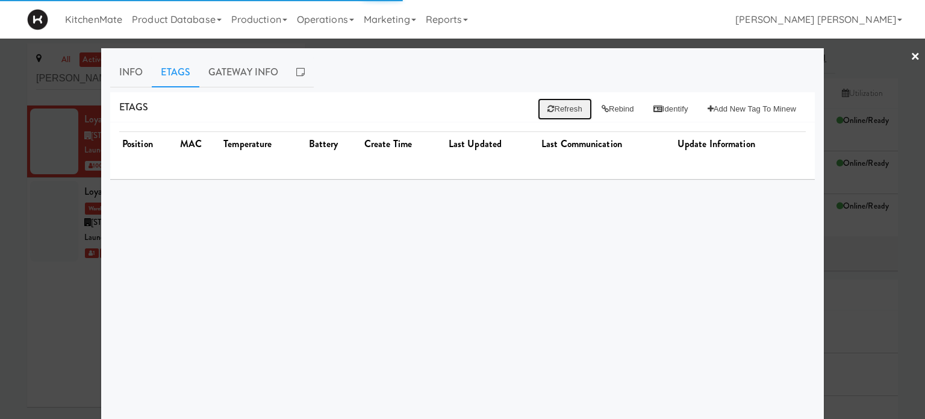
click at [560, 113] on button "Refresh" at bounding box center [565, 109] width 54 height 22
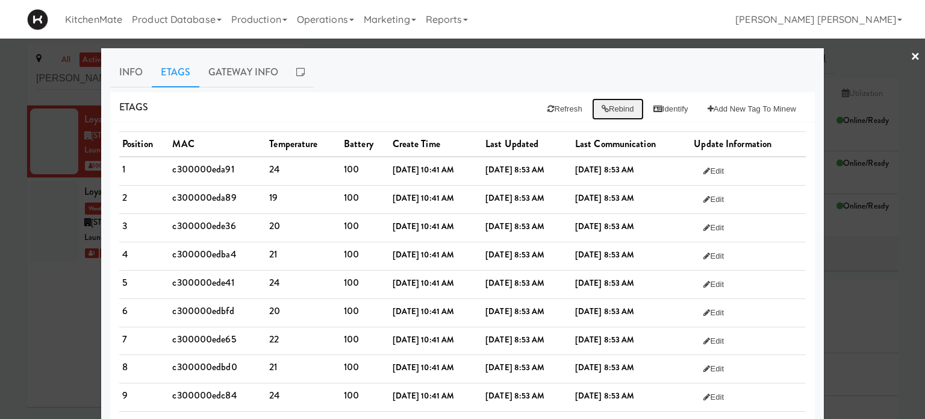
click at [607, 108] on button "Rebind" at bounding box center [618, 109] width 52 height 22
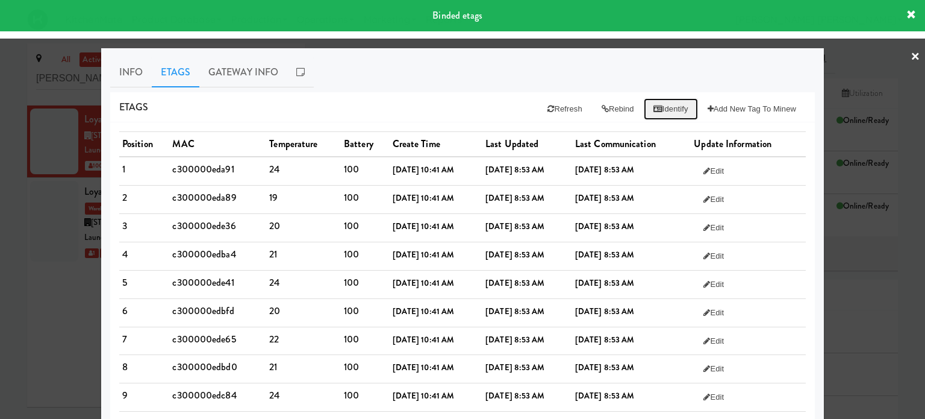
click at [659, 105] on button "Identify" at bounding box center [671, 109] width 54 height 22
